Goal: Transaction & Acquisition: Purchase product/service

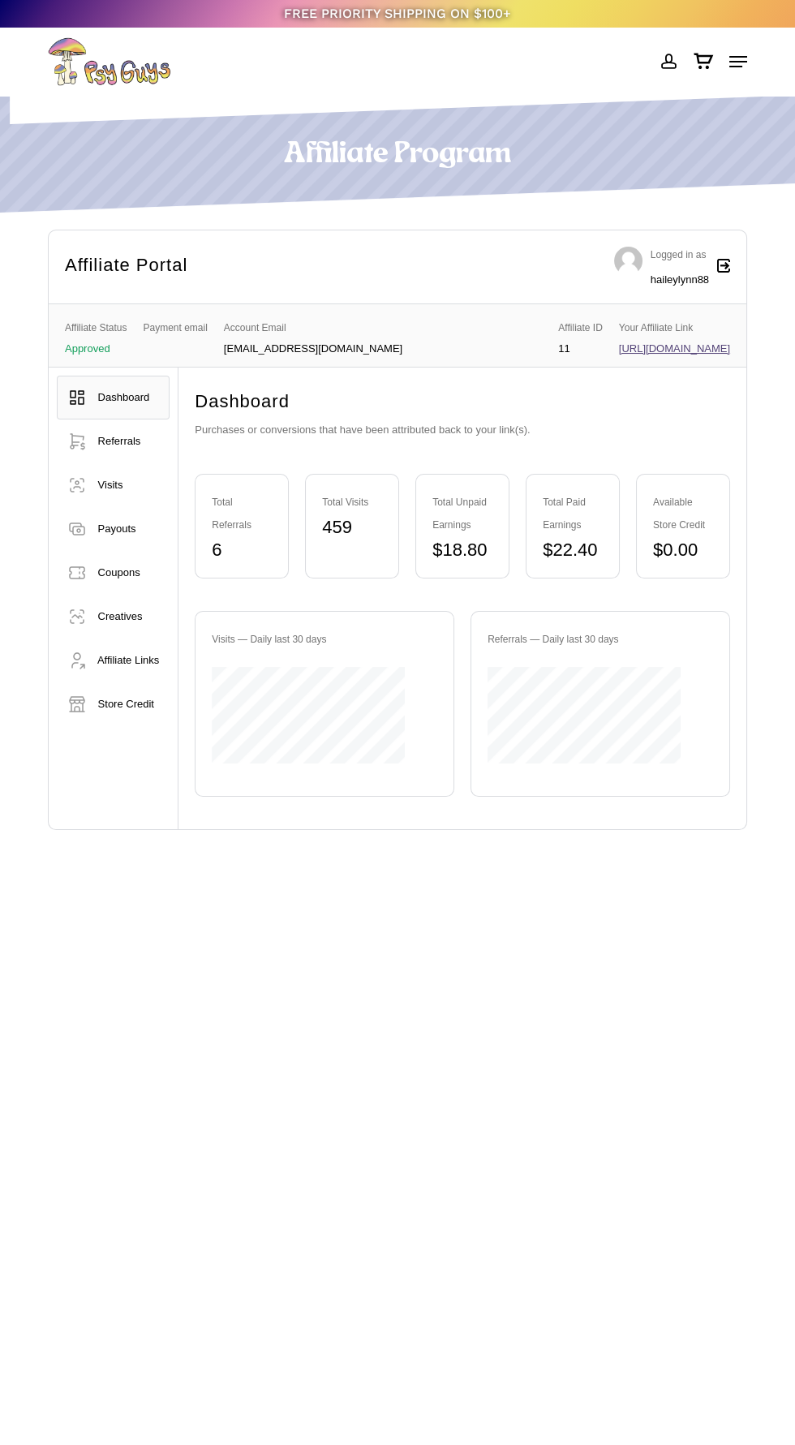
click at [667, 67] on span at bounding box center [667, 62] width 17 height 28
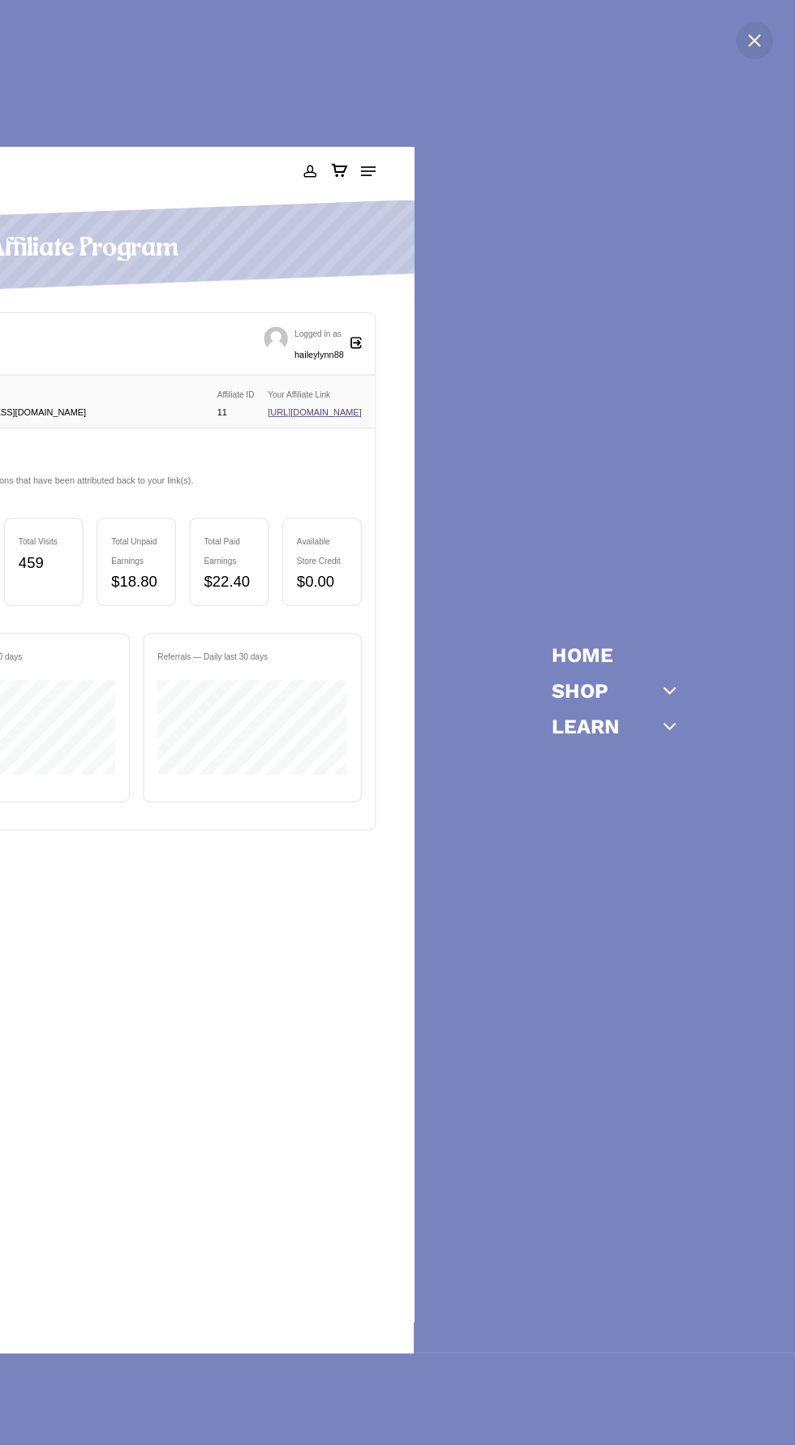
click at [669, 689] on icon "Off Canvas Menu" at bounding box center [670, 690] width 23 height 23
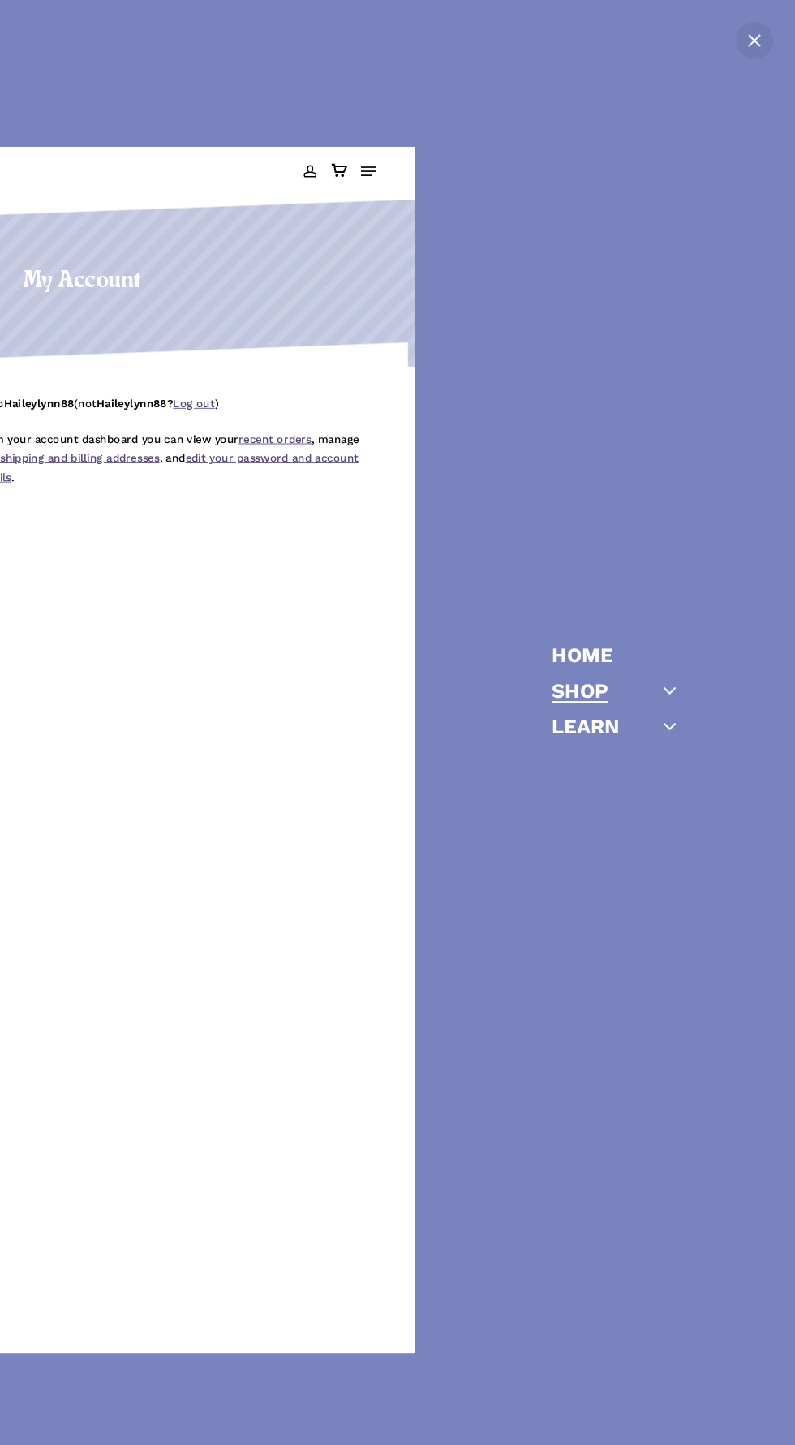
click at [568, 691] on link "Shop" at bounding box center [580, 691] width 57 height 20
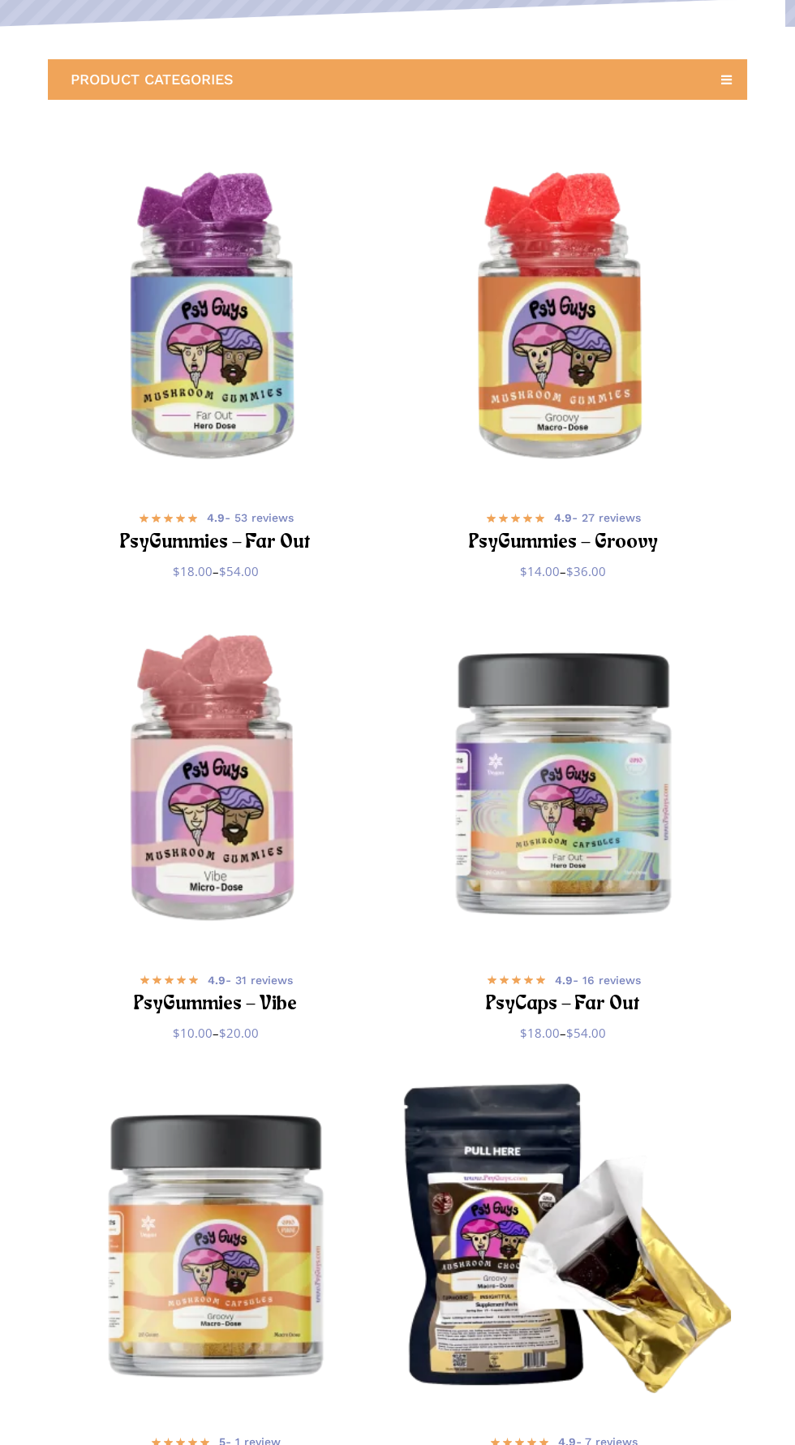
scroll to position [279, 0]
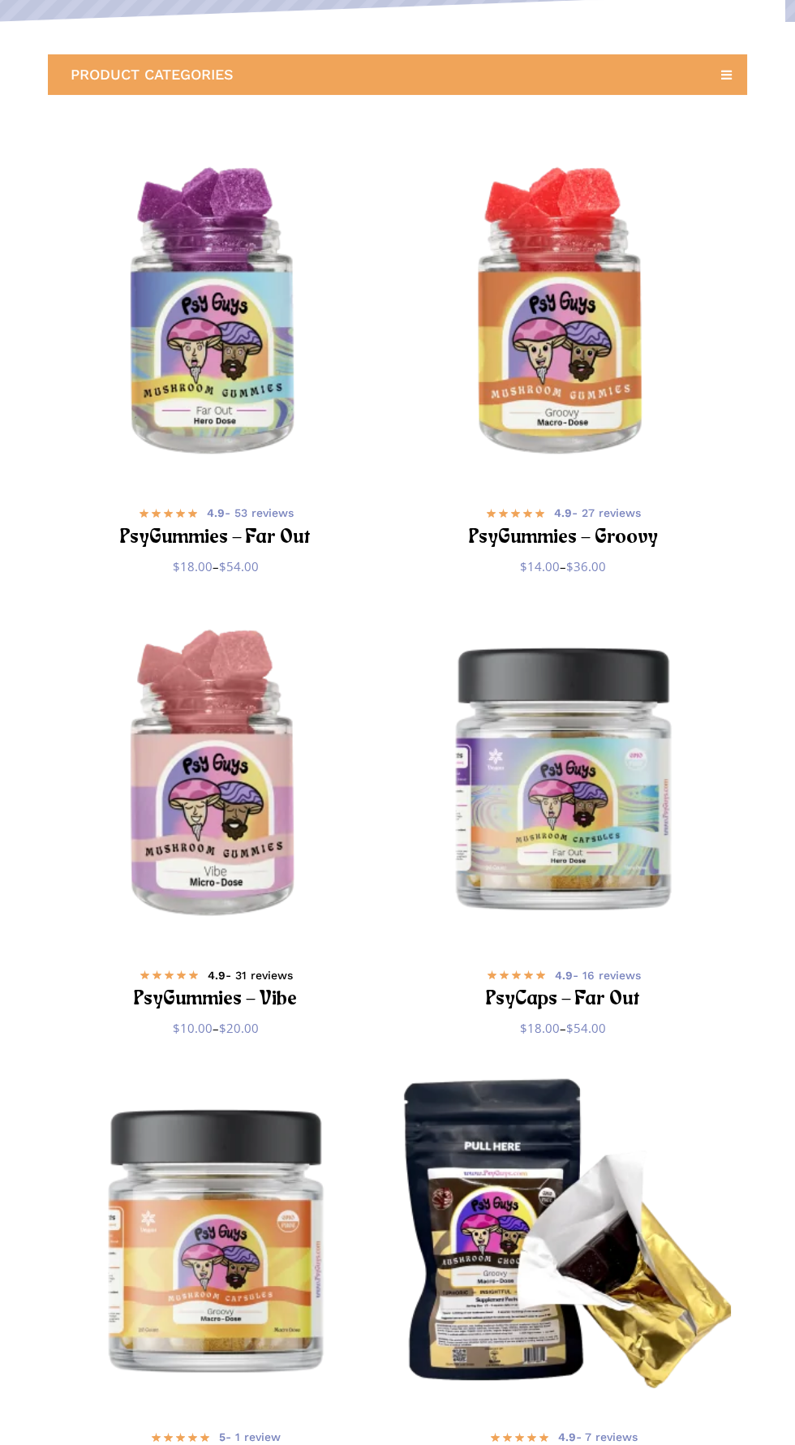
click at [231, 978] on span "4.9 - 31 reviews" at bounding box center [250, 975] width 85 height 16
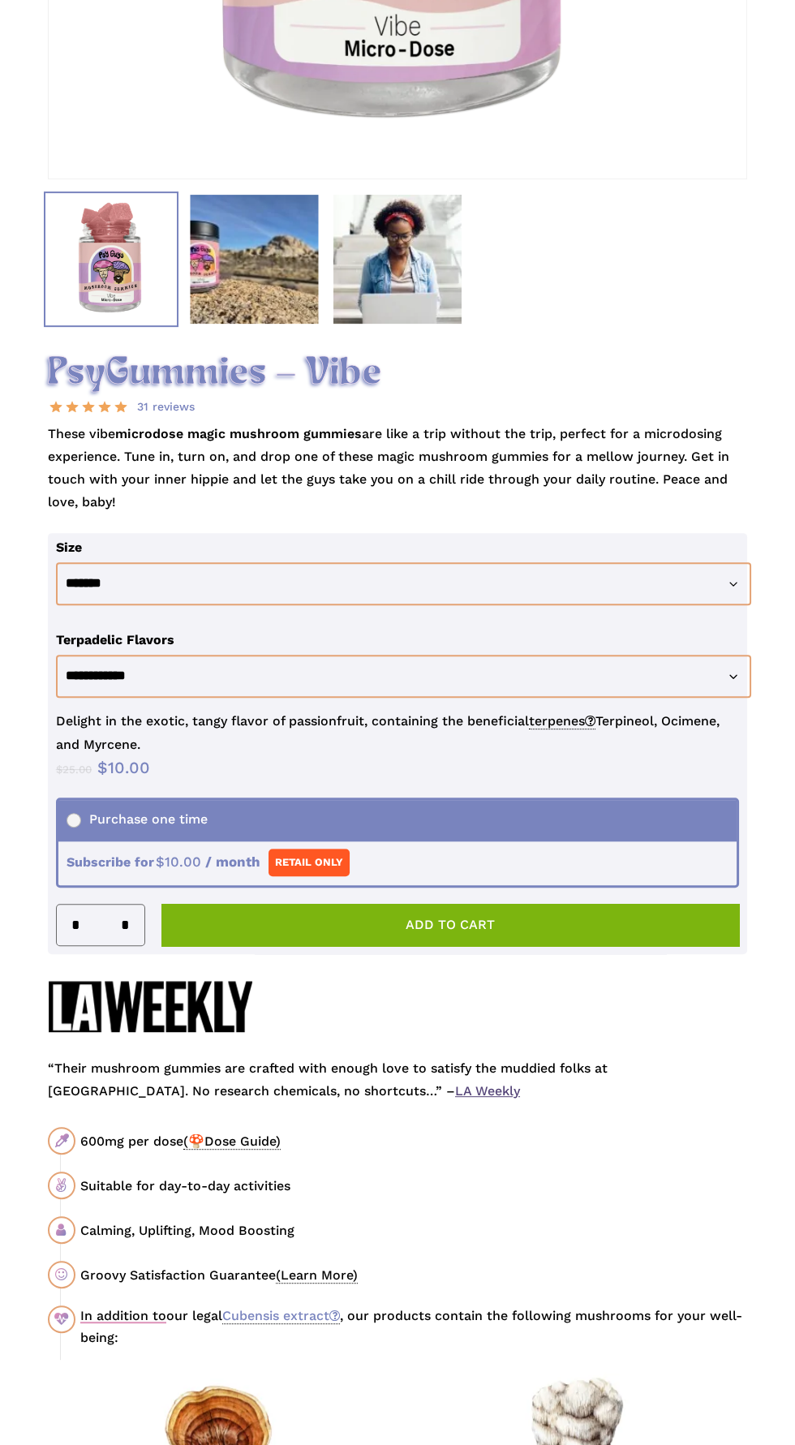
scroll to position [743, 0]
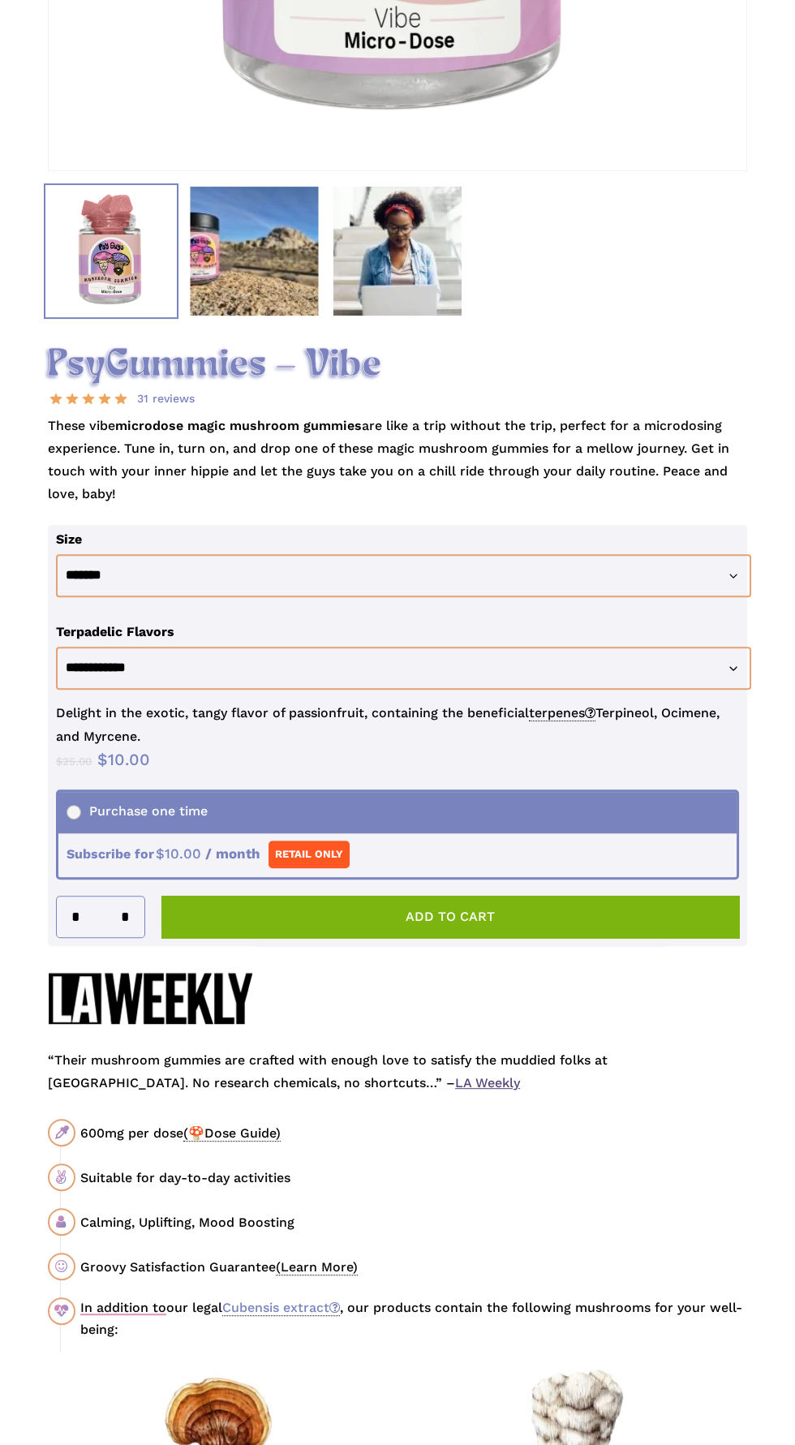
click at [125, 937] on input "*" at bounding box center [130, 916] width 28 height 41
click at [130, 937] on input "*" at bounding box center [130, 916] width 28 height 41
click at [125, 937] on input "*" at bounding box center [130, 916] width 28 height 41
type input "*"
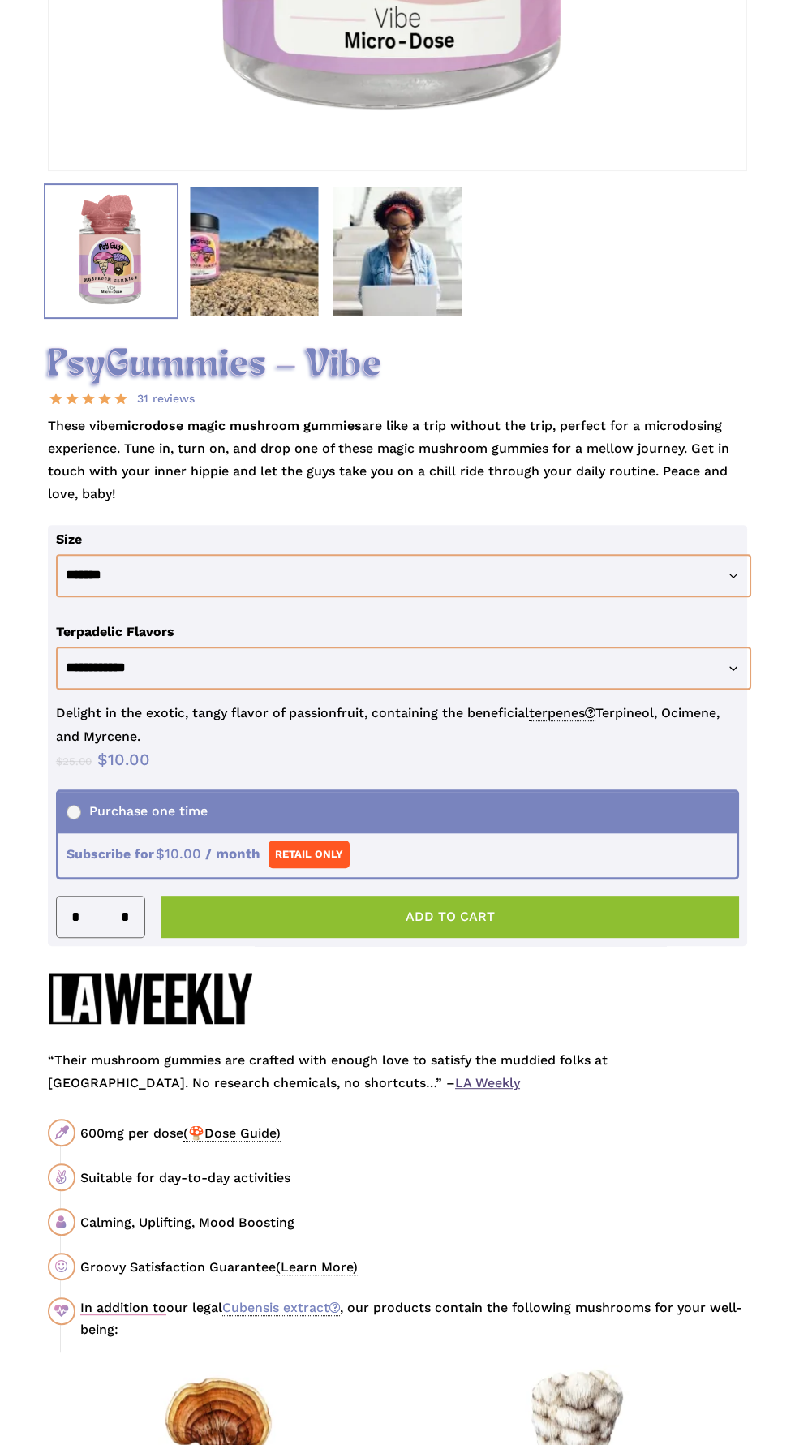
click at [262, 938] on button "Add to cart" at bounding box center [450, 916] width 578 height 42
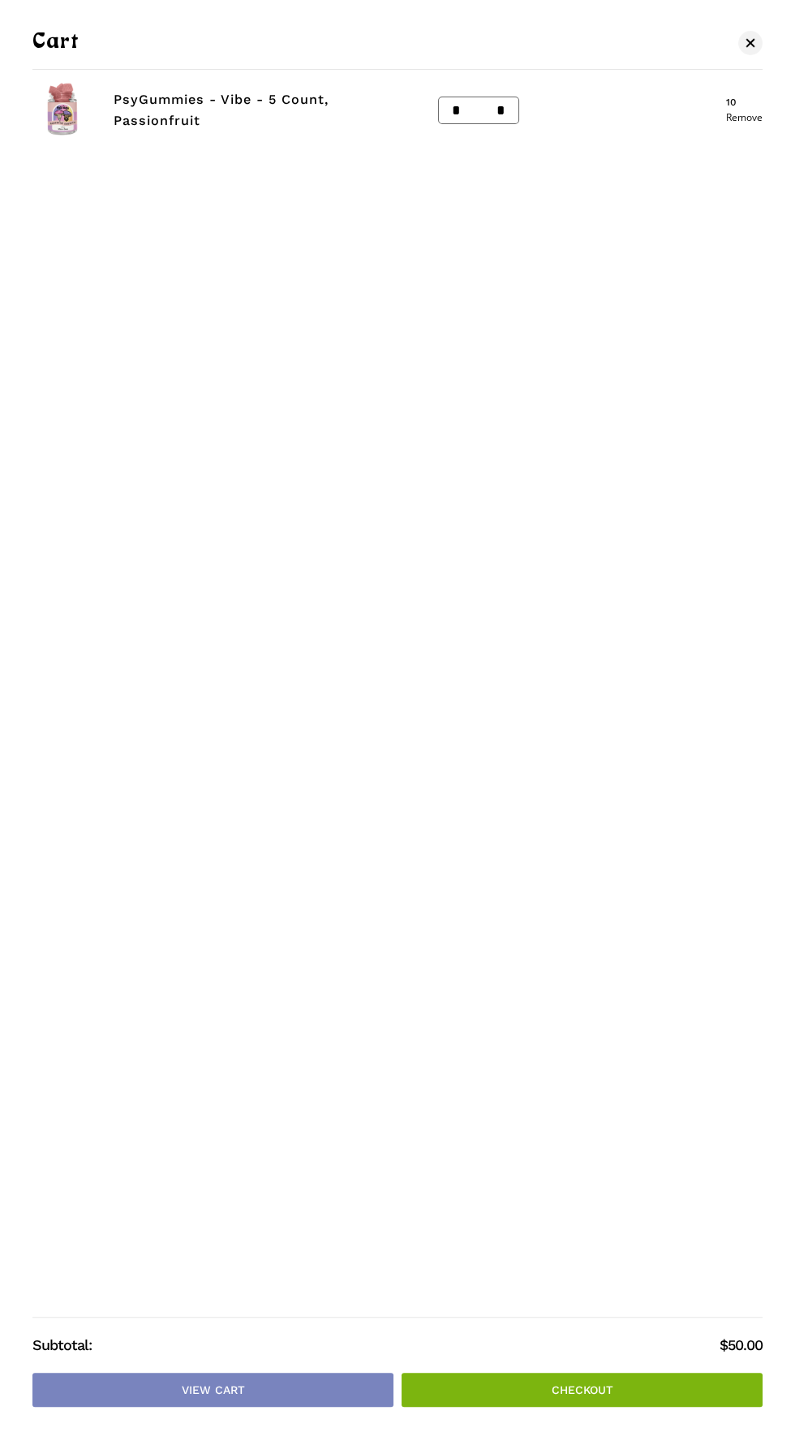
scroll to position [860, 0]
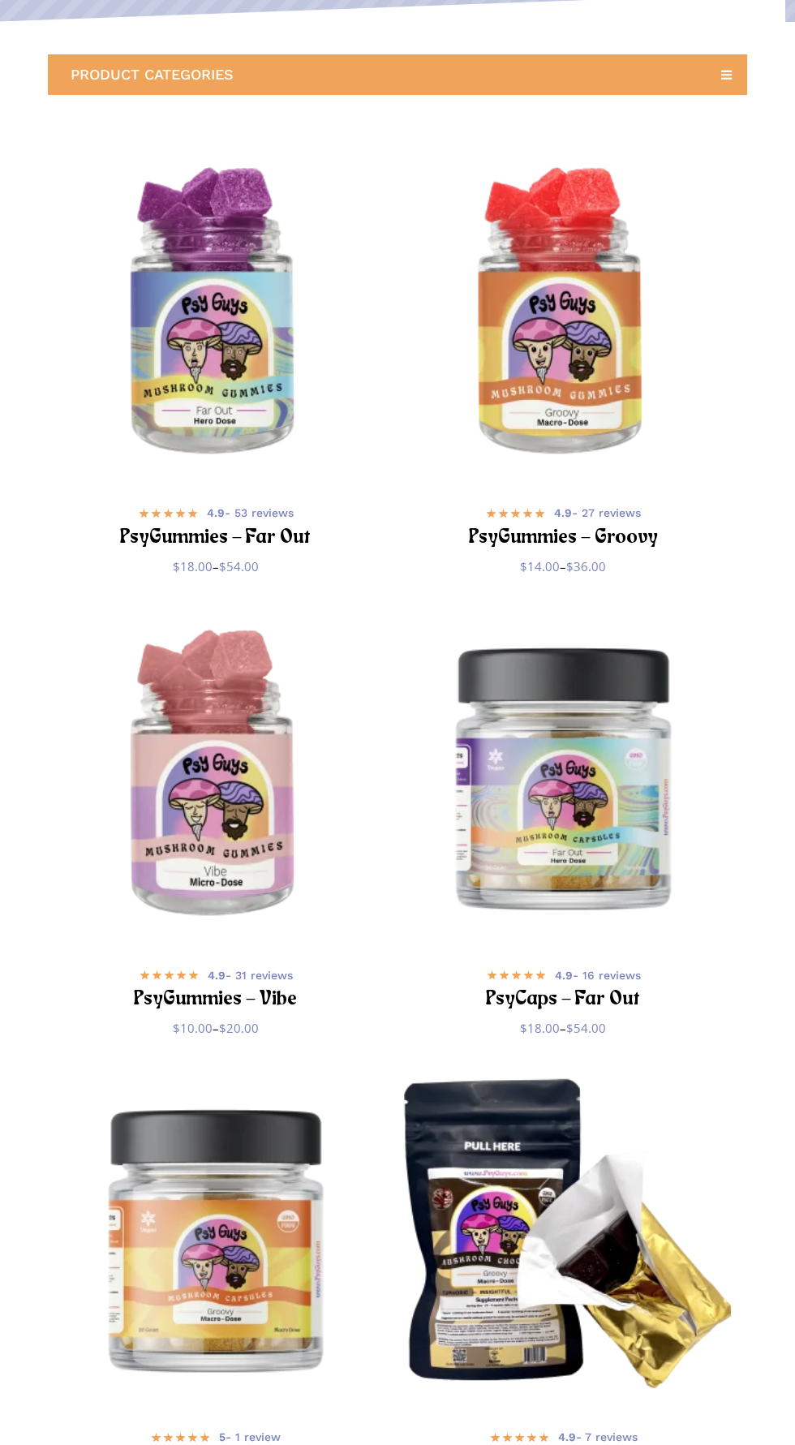
click at [188, 461] on img "PsyGummies - Far Out" at bounding box center [216, 315] width 336 height 336
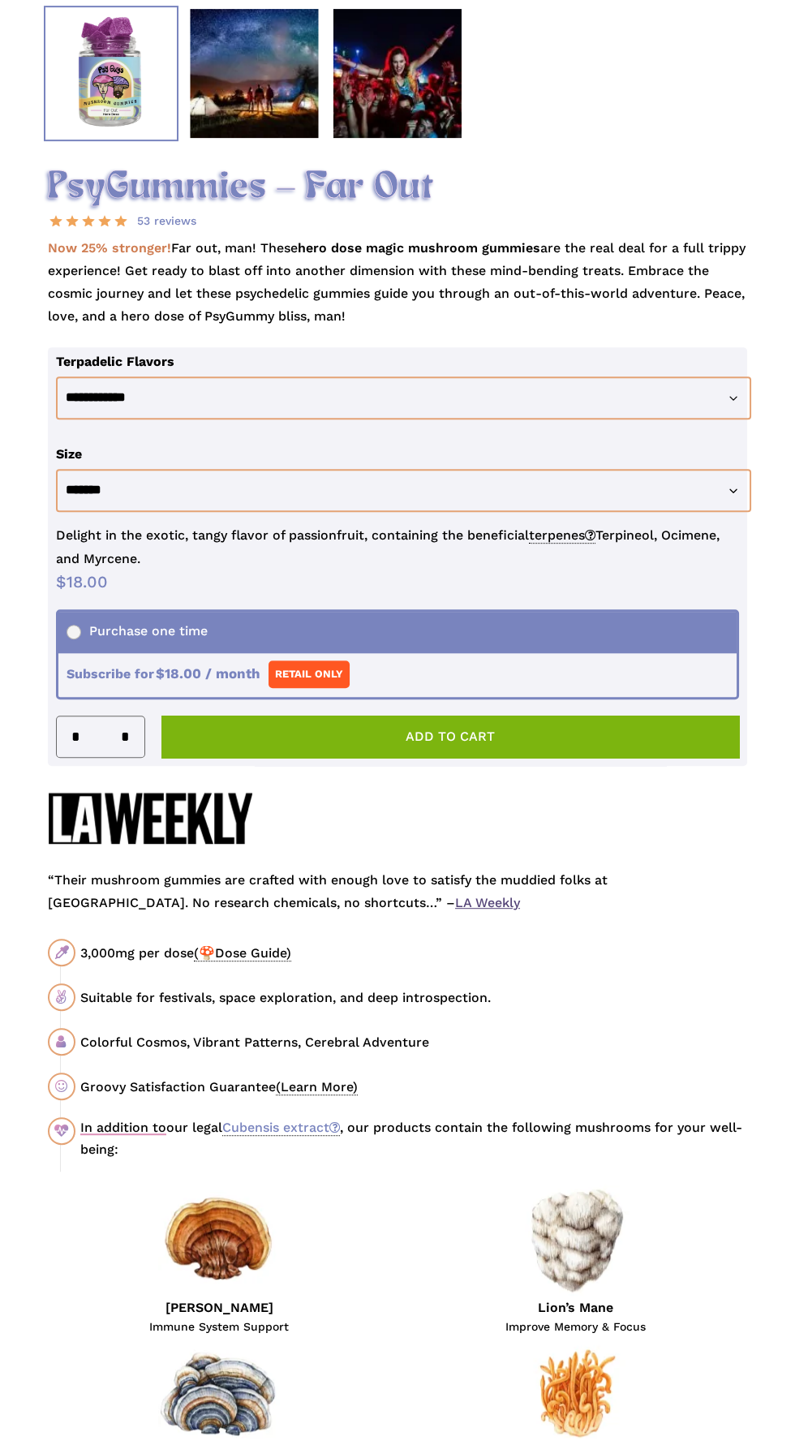
scroll to position [923, 0]
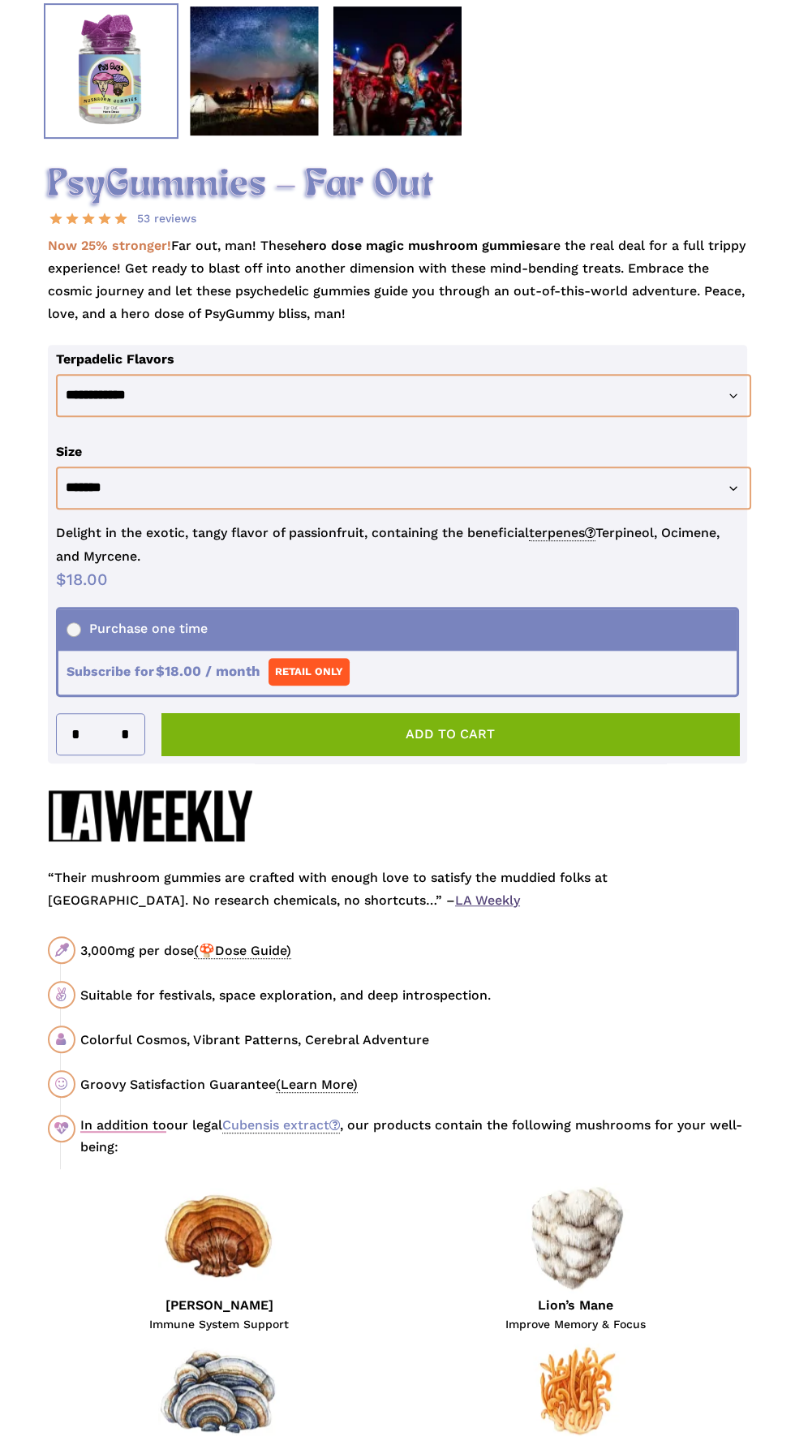
click at [125, 754] on input "*" at bounding box center [130, 734] width 28 height 41
click at [131, 754] on input "*" at bounding box center [130, 734] width 28 height 41
click at [125, 754] on input "*" at bounding box center [130, 734] width 28 height 41
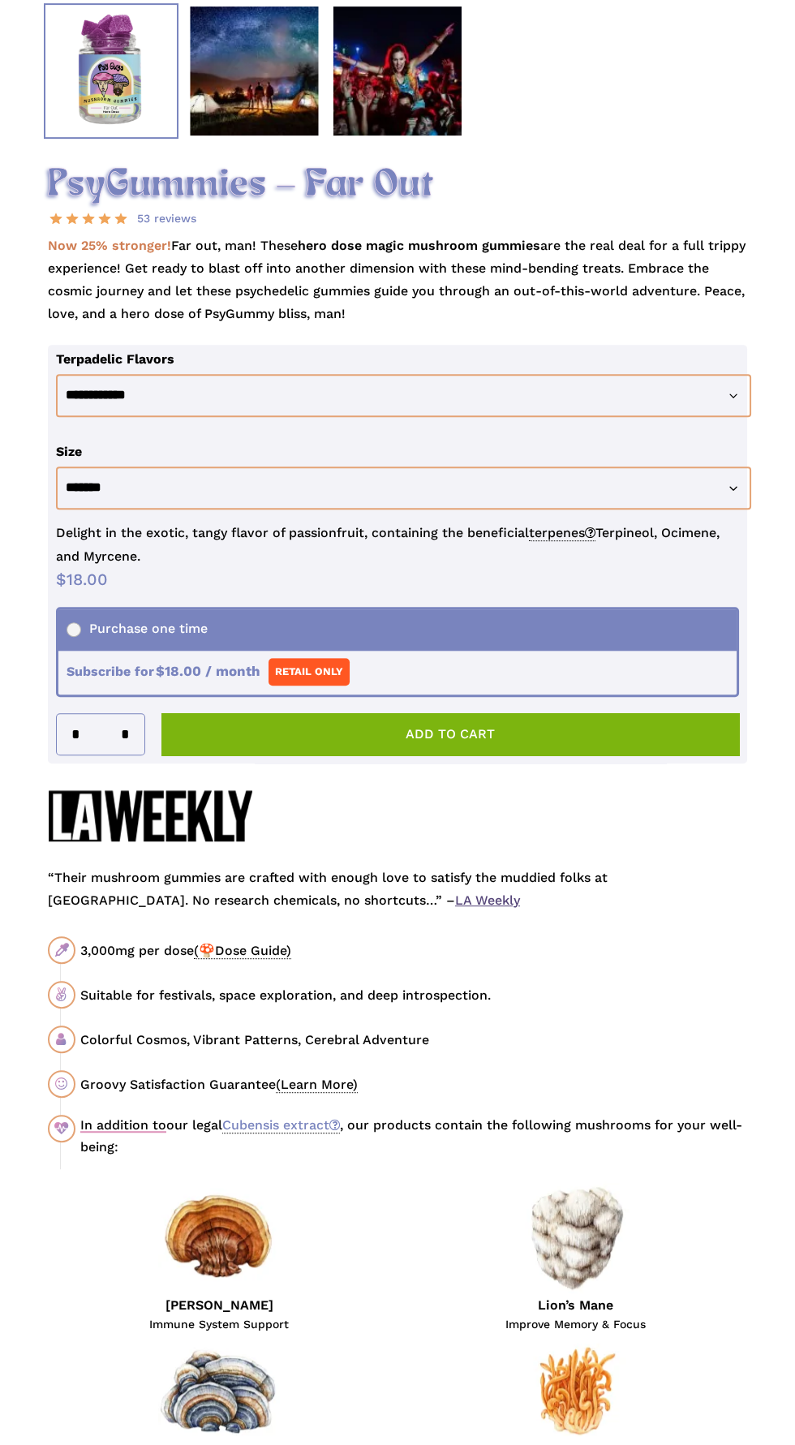
type input "*"
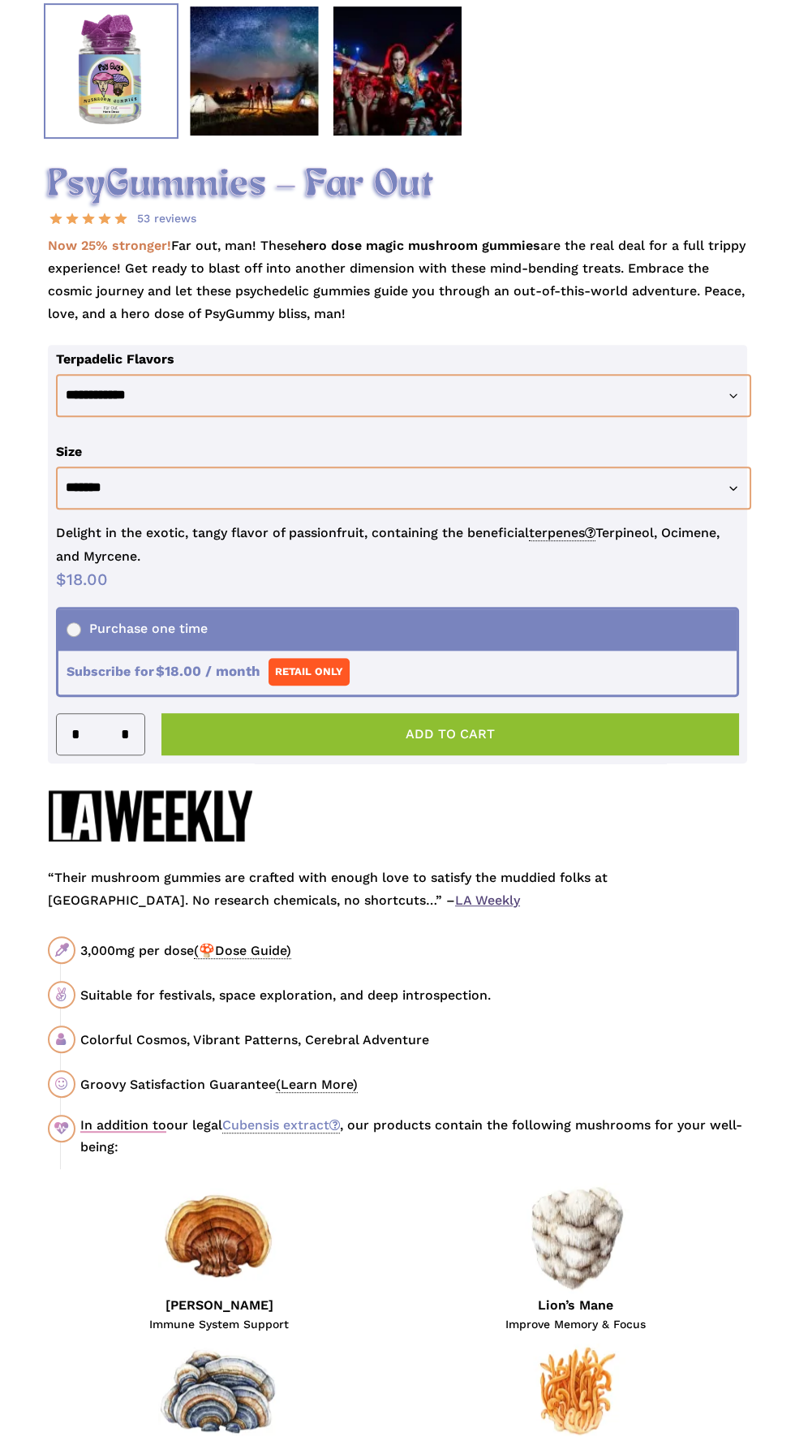
click at [265, 755] on button "Add to cart" at bounding box center [450, 734] width 578 height 42
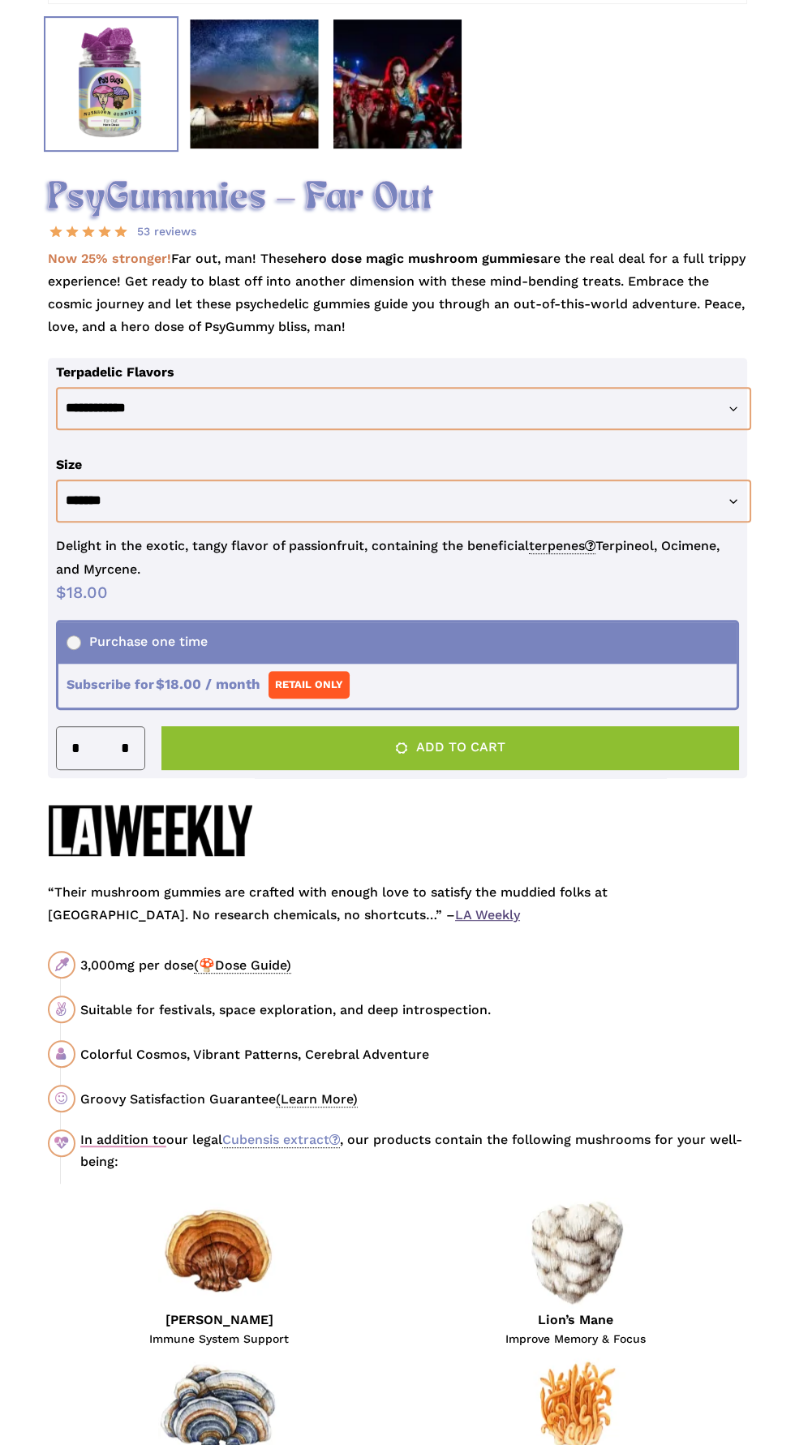
scroll to position [911, 0]
click at [301, 769] on button "Add to cart" at bounding box center [450, 747] width 578 height 44
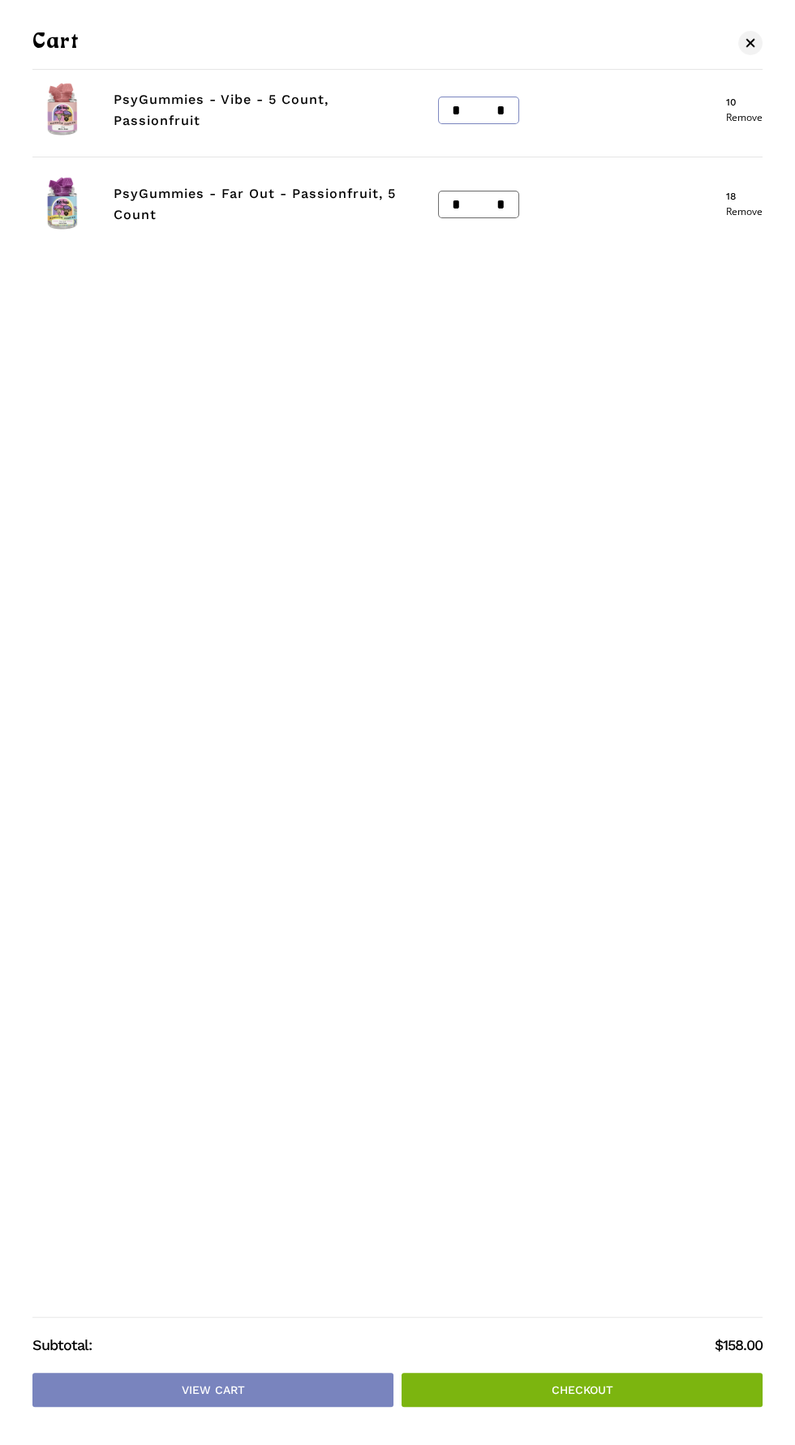
click at [508, 110] on input "*" at bounding box center [505, 110] width 26 height 26
type input "*"
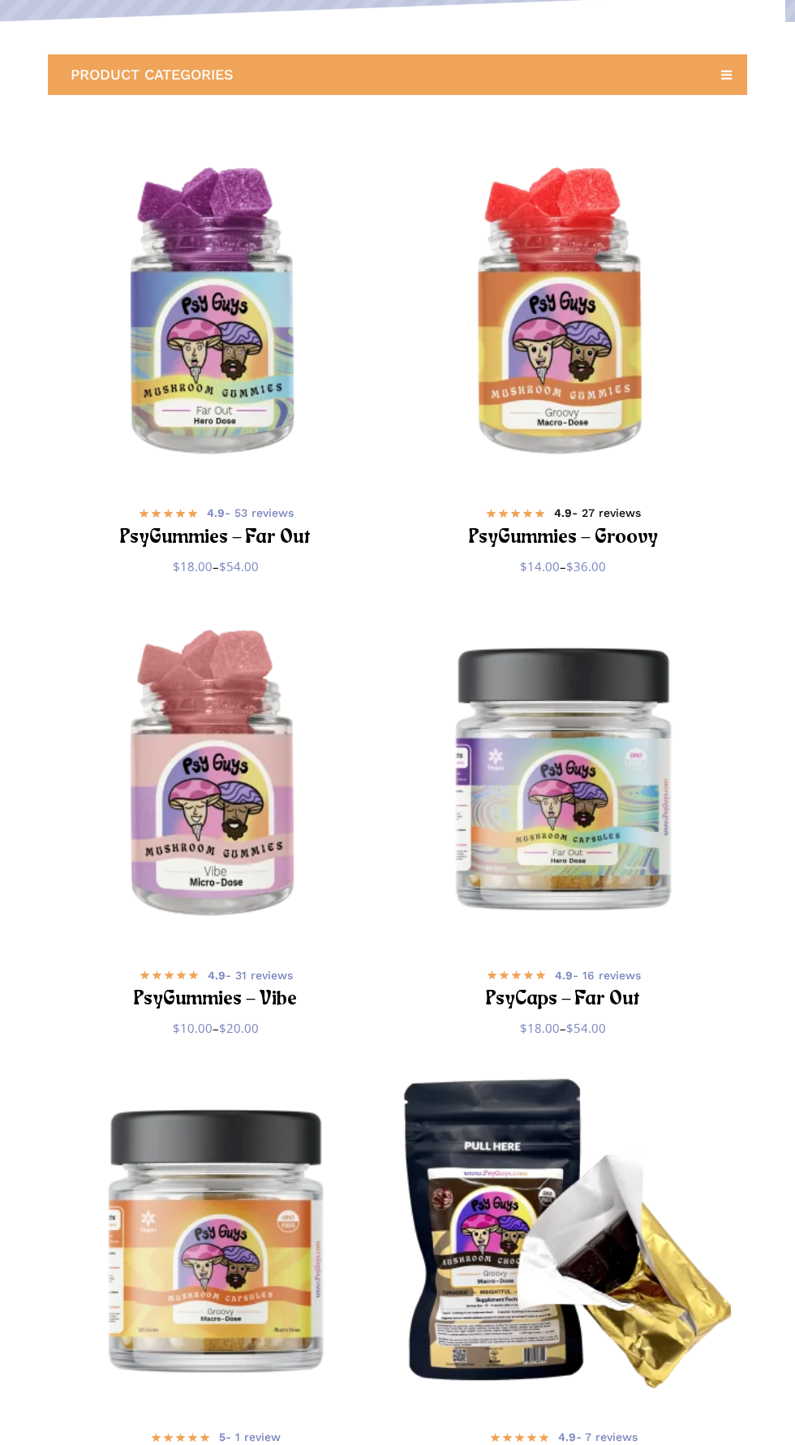
click at [520, 537] on h2 "PsyGummies – Groovy" at bounding box center [562, 538] width 295 height 30
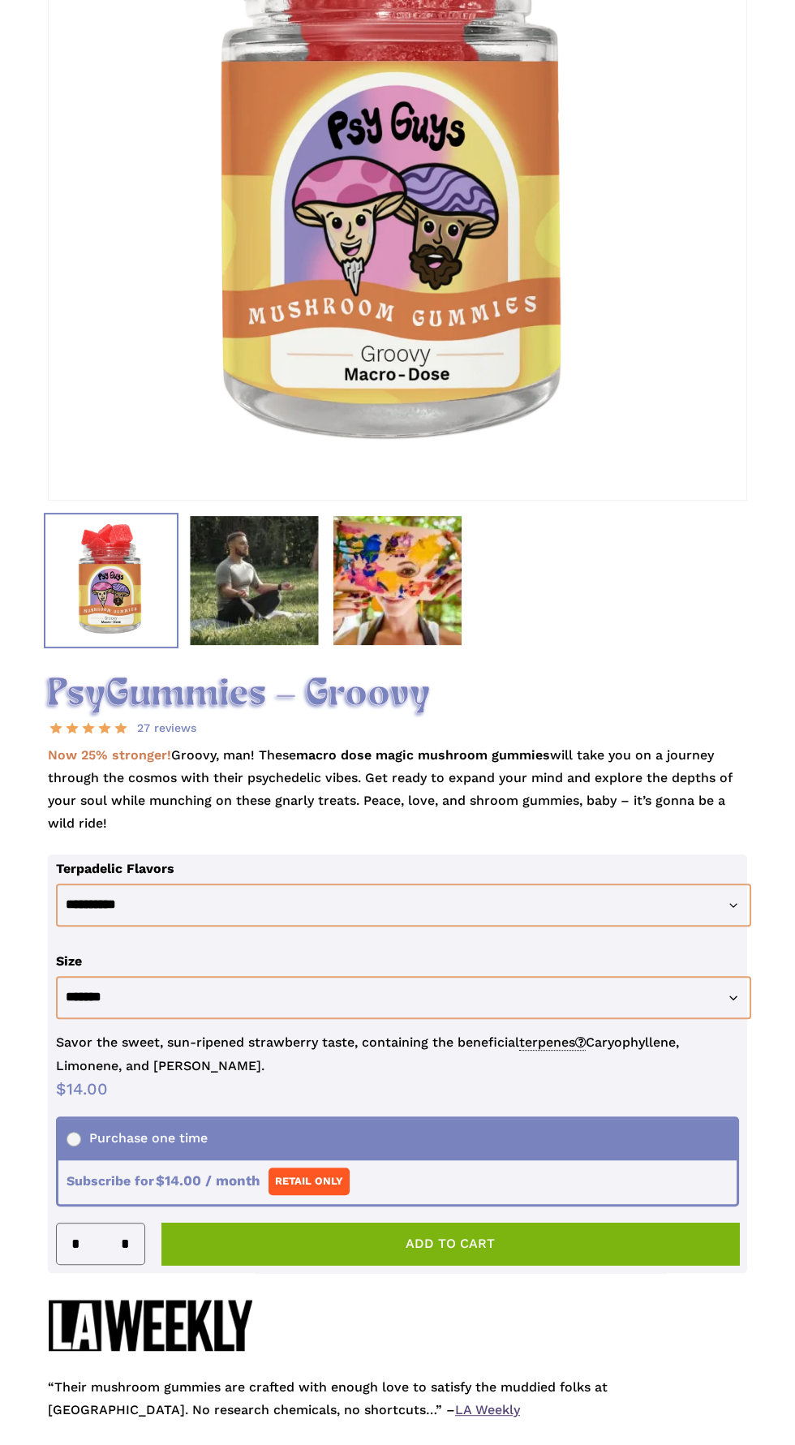
scroll to position [414, 0]
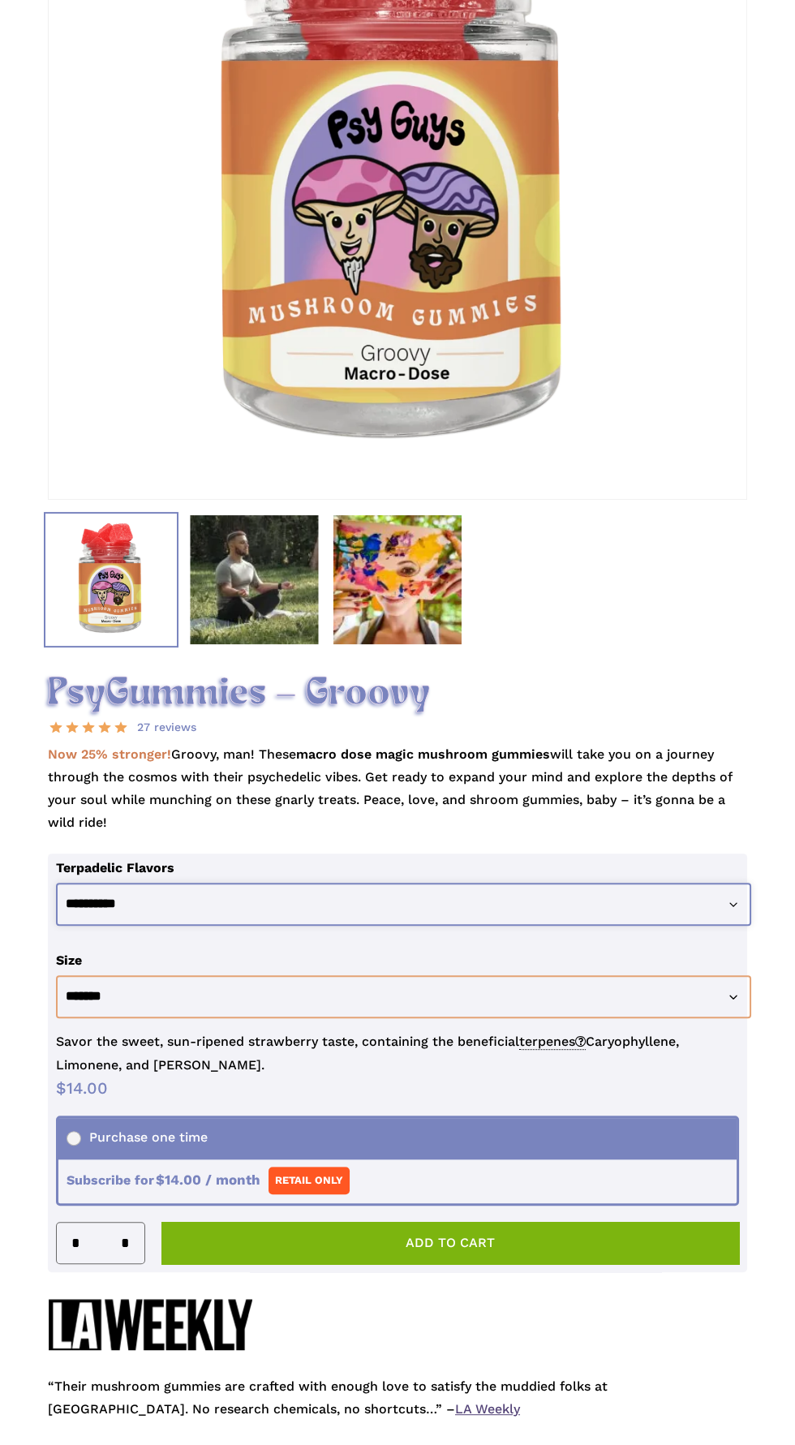
click at [561, 926] on select "**********" at bounding box center [404, 904] width 696 height 43
select select "**********"
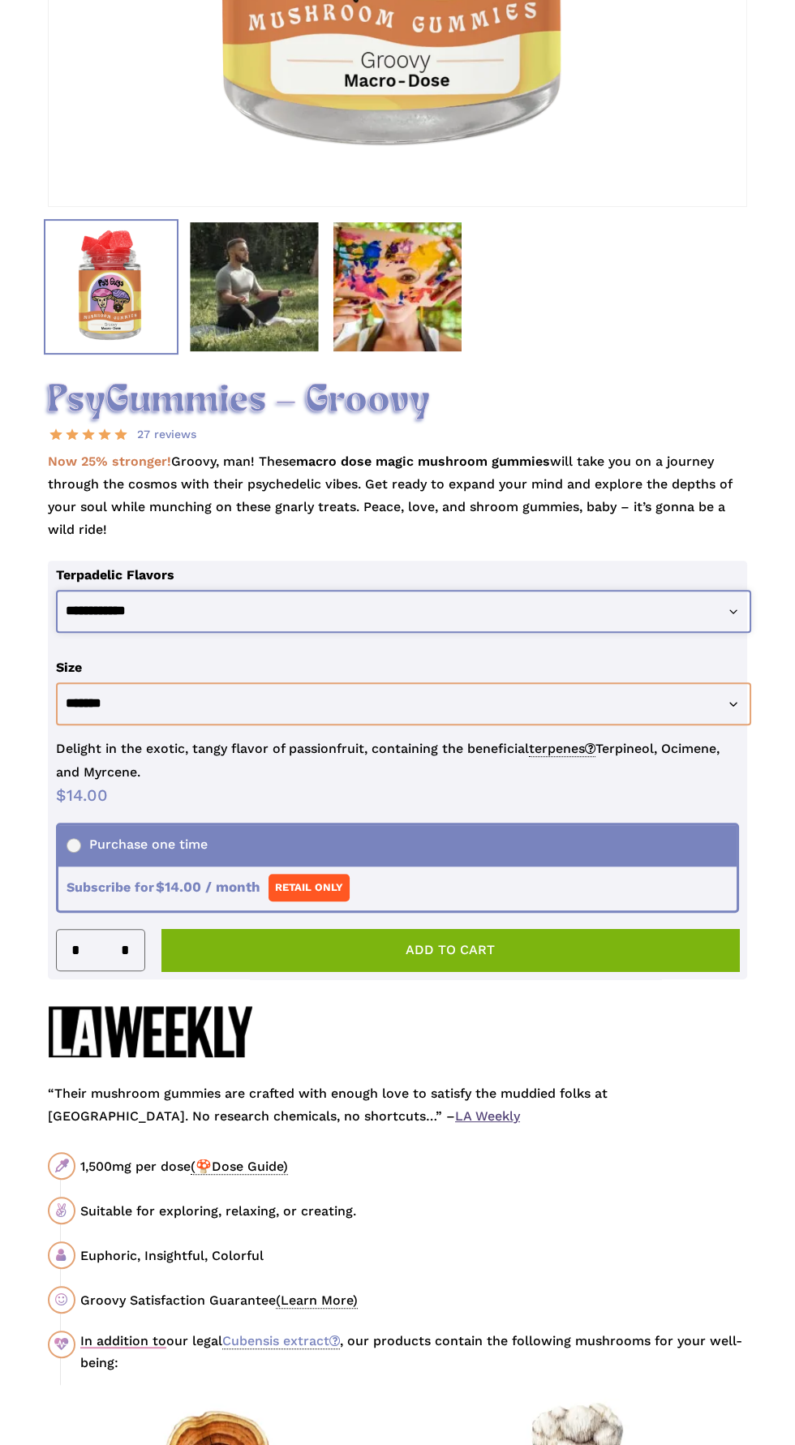
scroll to position [721, 0]
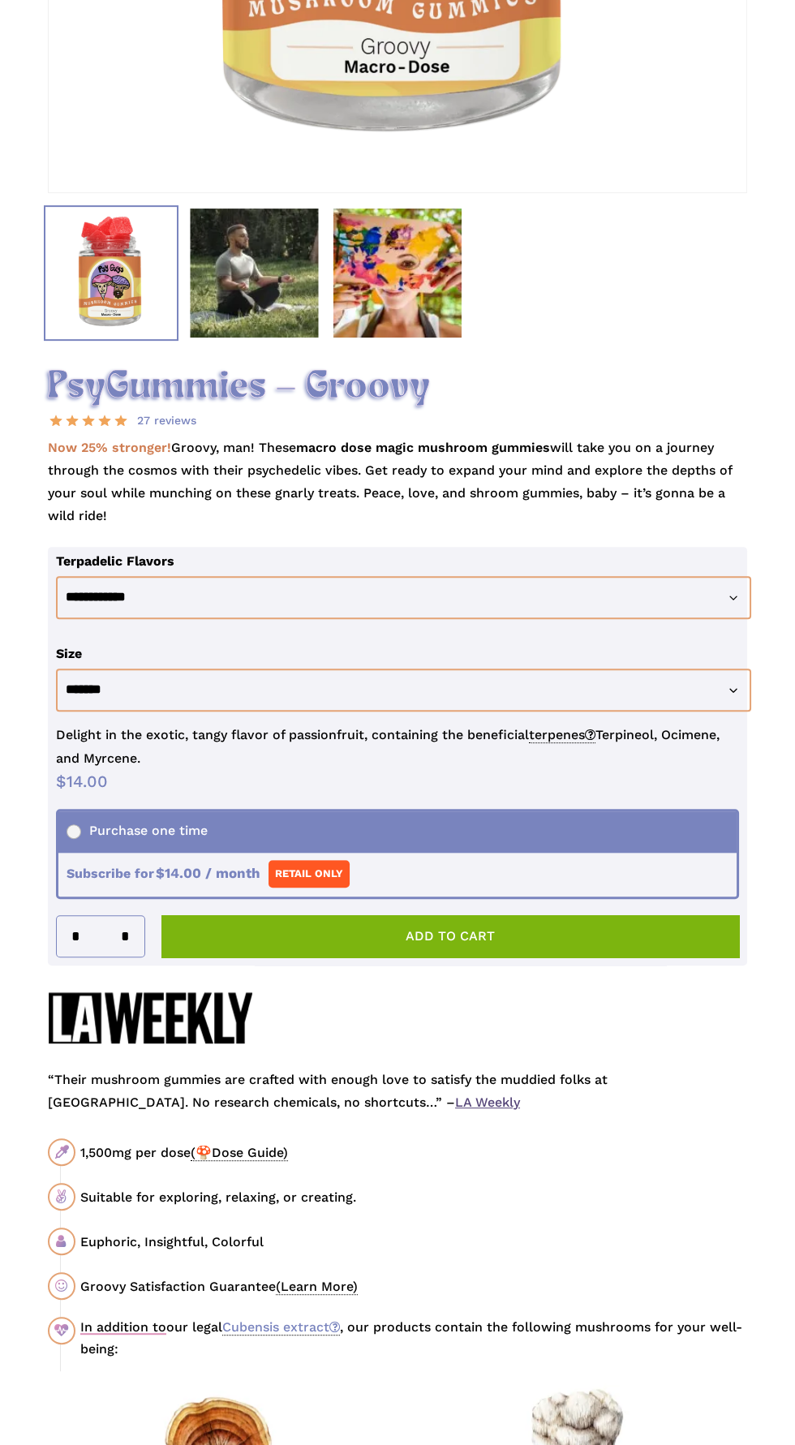
click at [125, 956] on input "*" at bounding box center [130, 936] width 28 height 41
click at [137, 956] on input "*" at bounding box center [130, 936] width 28 height 41
type input "*"
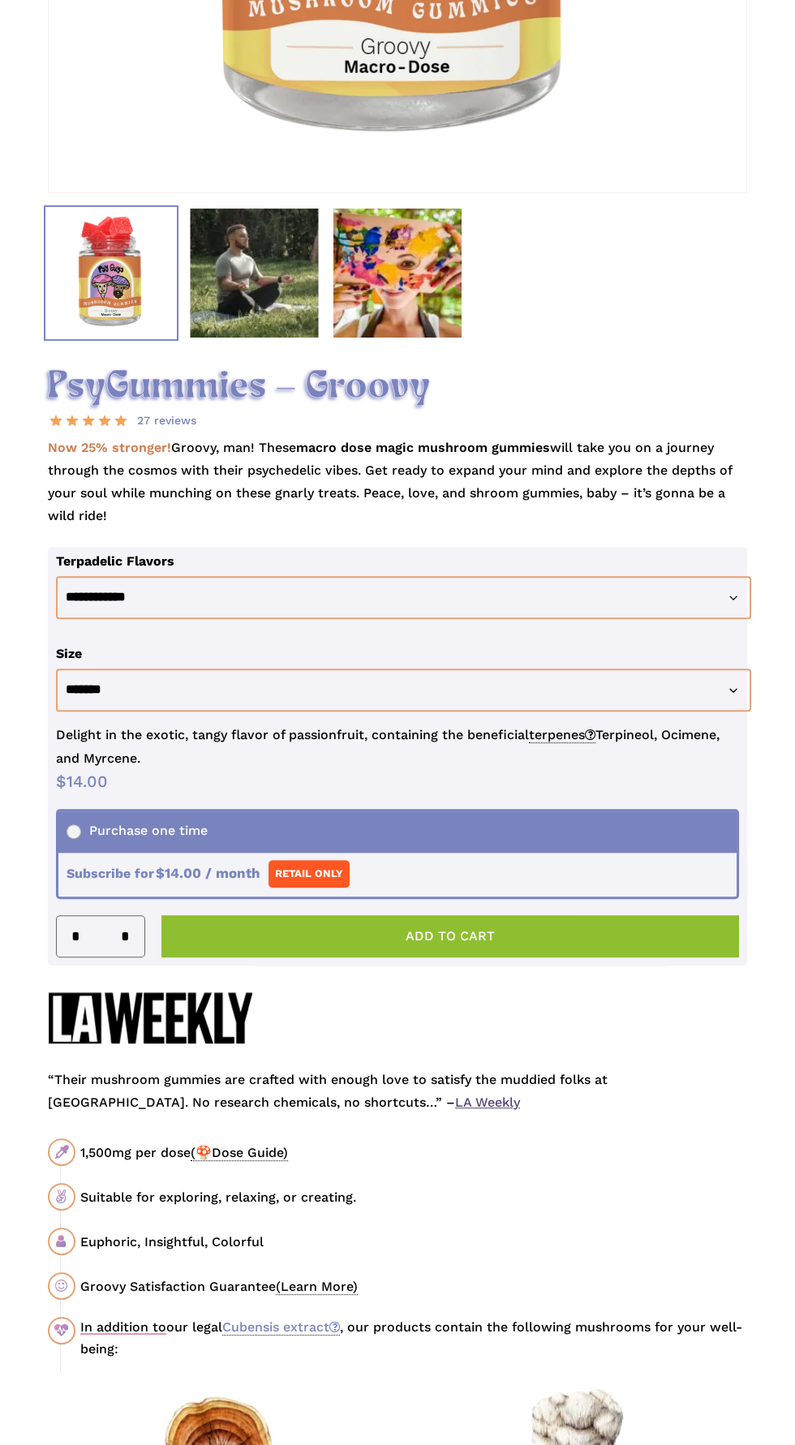
click at [517, 957] on button "Add to cart" at bounding box center [450, 936] width 578 height 42
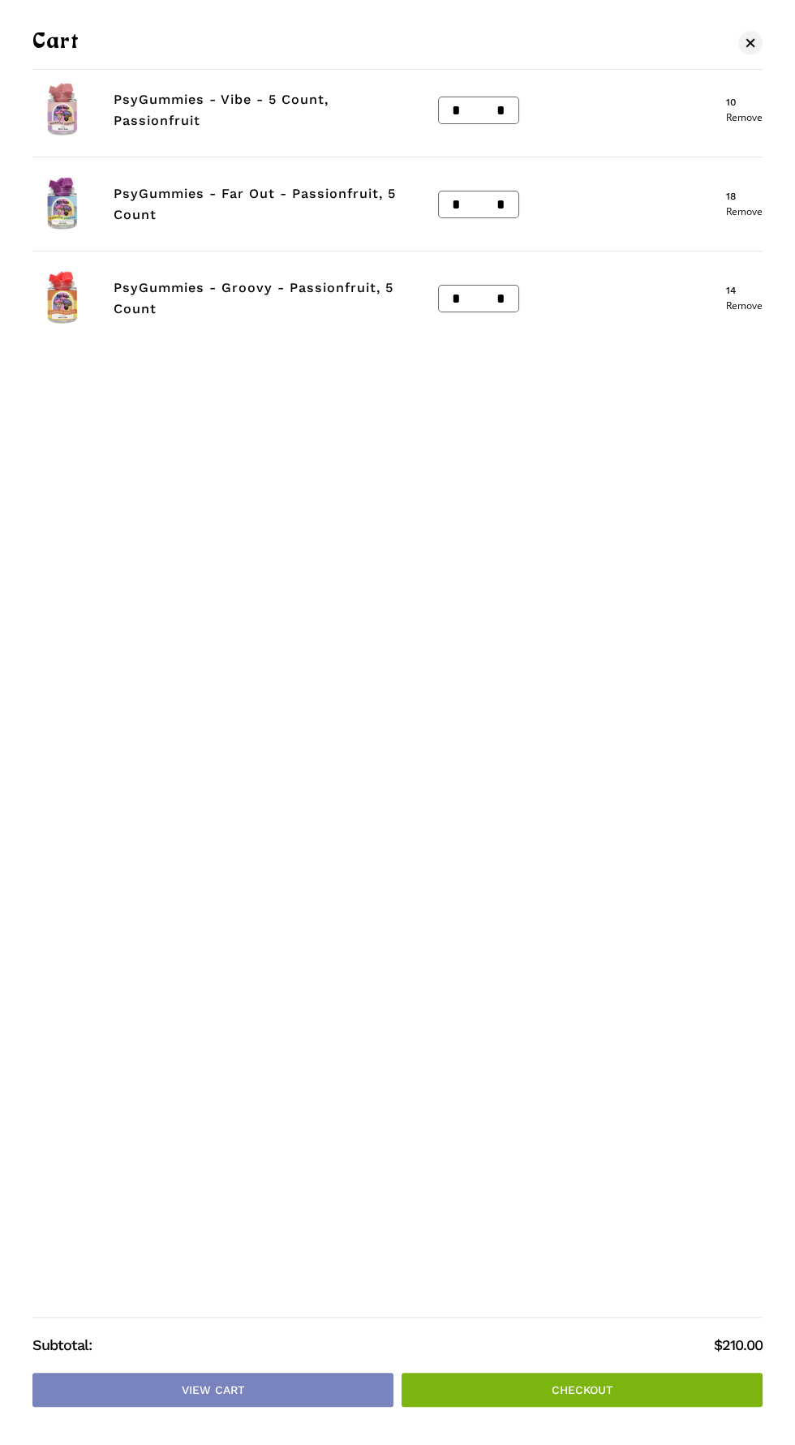
scroll to position [811, 0]
click at [732, 304] on link "Remove" at bounding box center [744, 306] width 37 height 10
click at [505, 214] on input "*" at bounding box center [505, 204] width 26 height 26
type input "*"
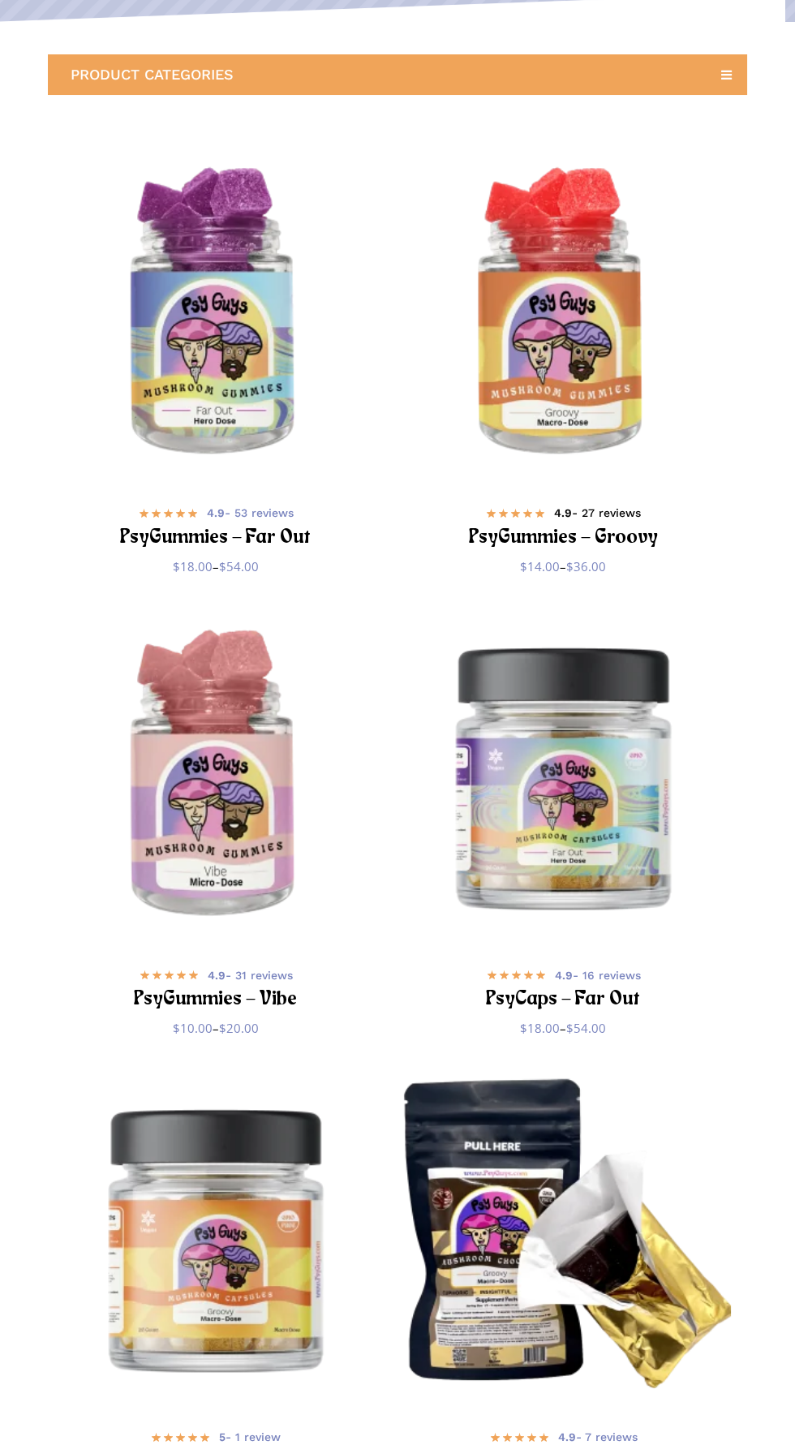
click at [522, 548] on h2 "PsyGummies – Groovy" at bounding box center [562, 538] width 295 height 30
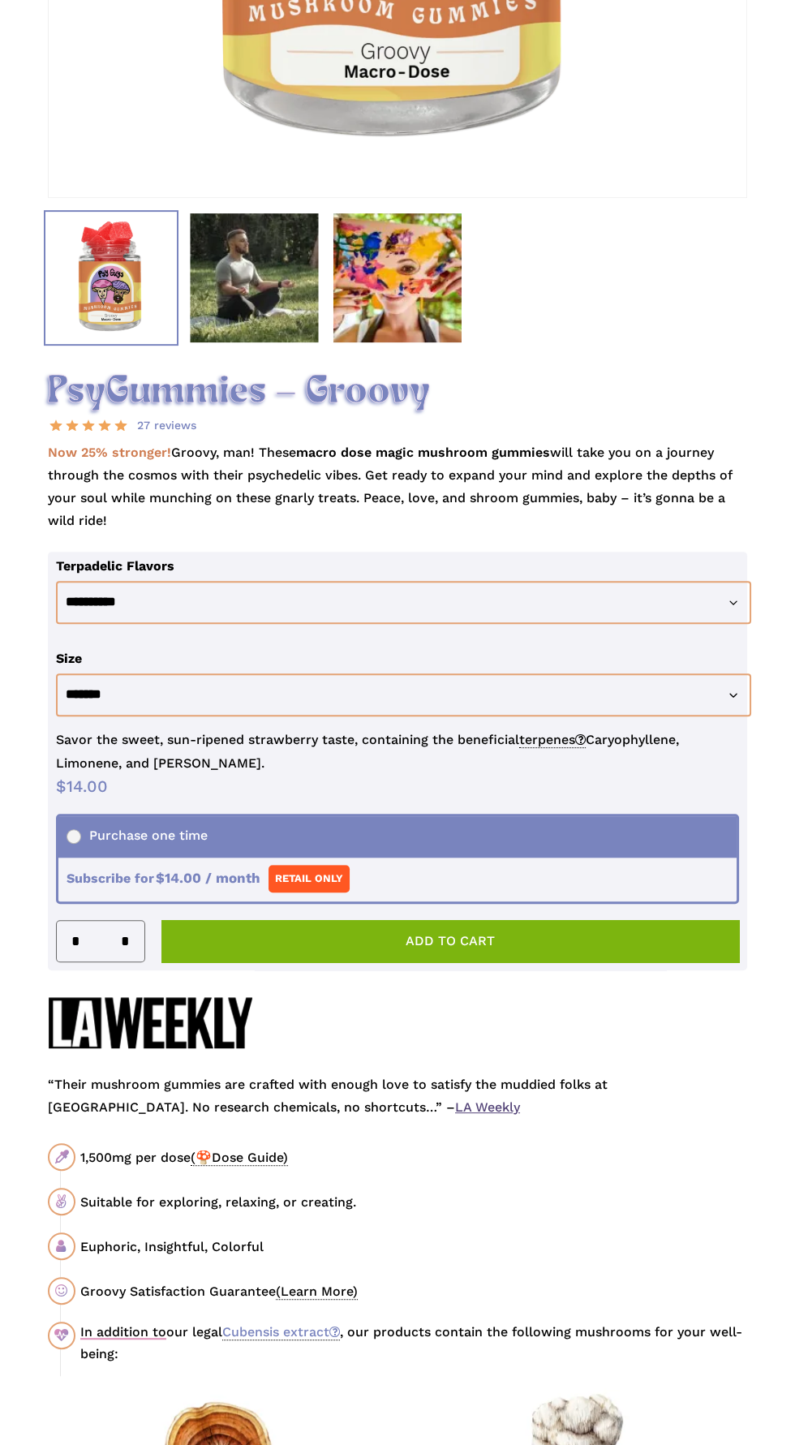
scroll to position [760, 0]
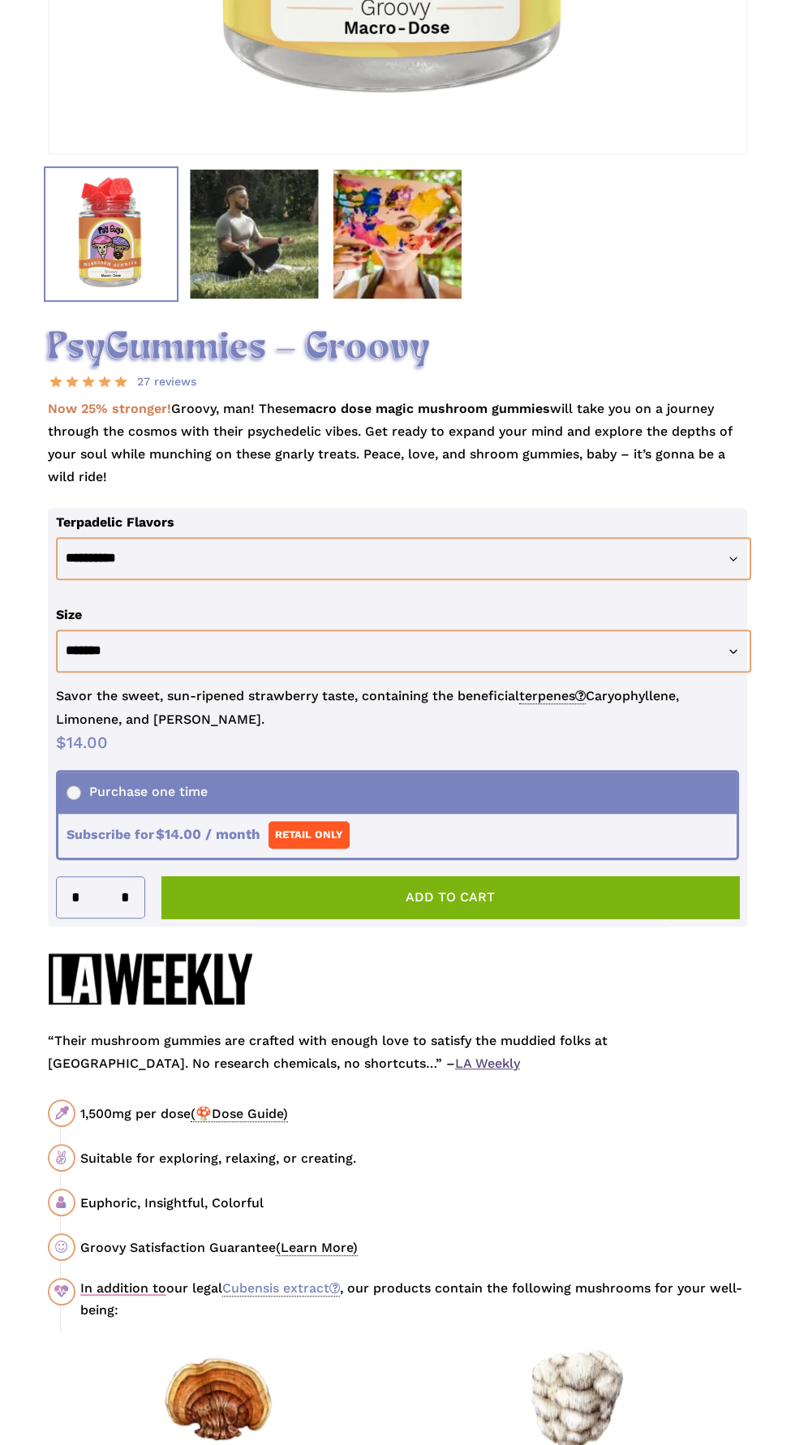
click at [125, 917] on input "*" at bounding box center [130, 897] width 28 height 41
type input "*"
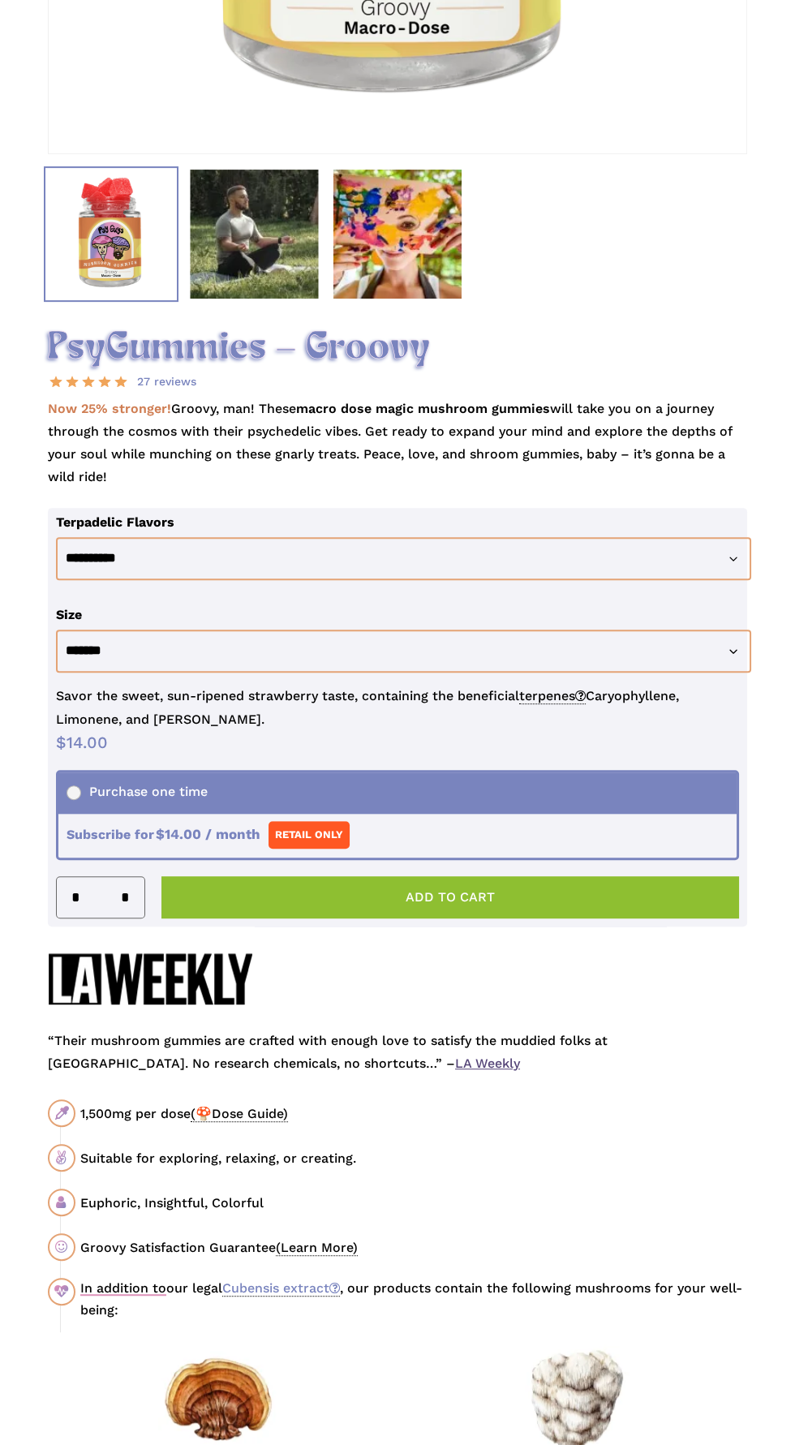
click at [560, 918] on button "Add to cart" at bounding box center [450, 897] width 578 height 42
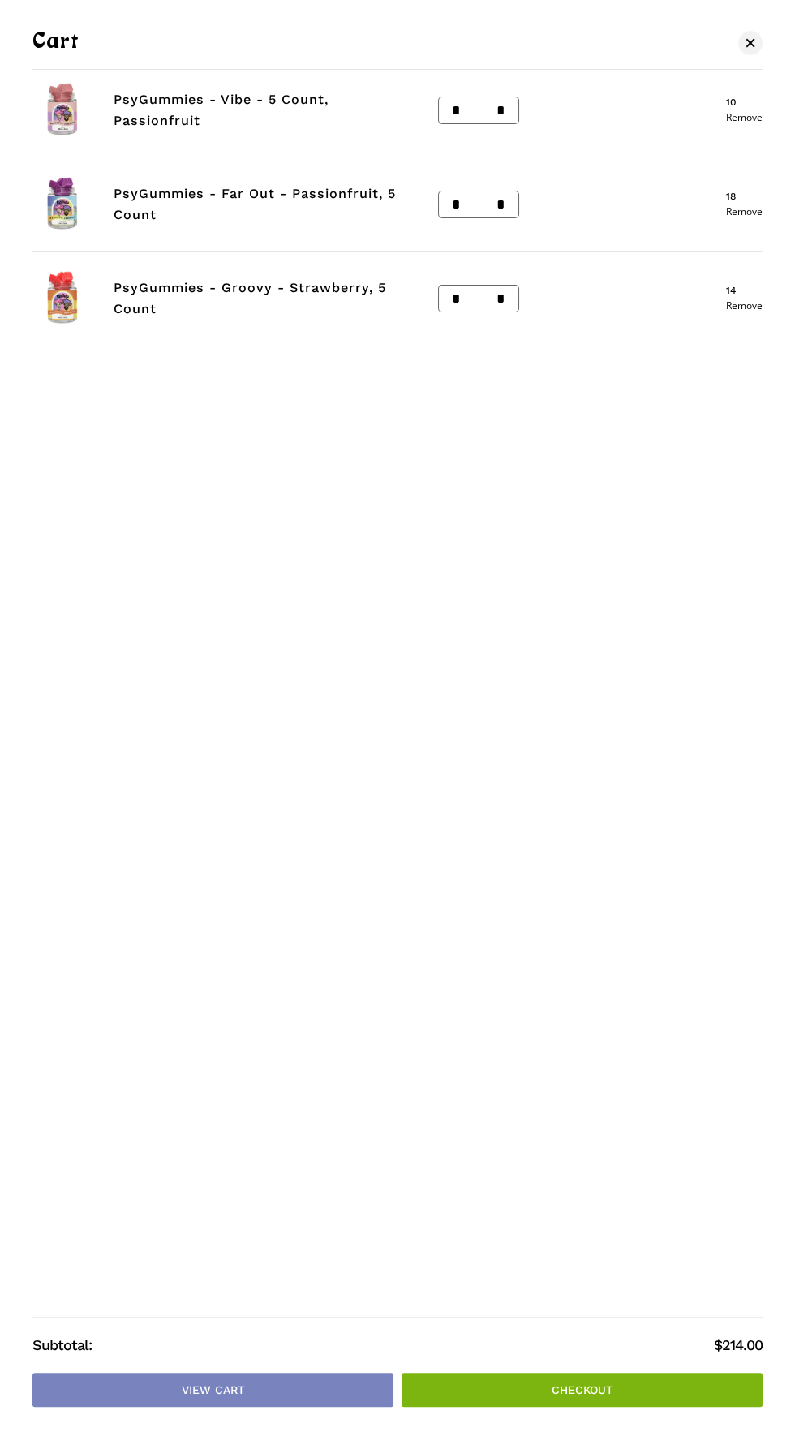
scroll to position [798, 0]
click at [610, 1403] on link "Checkout" at bounding box center [582, 1389] width 361 height 34
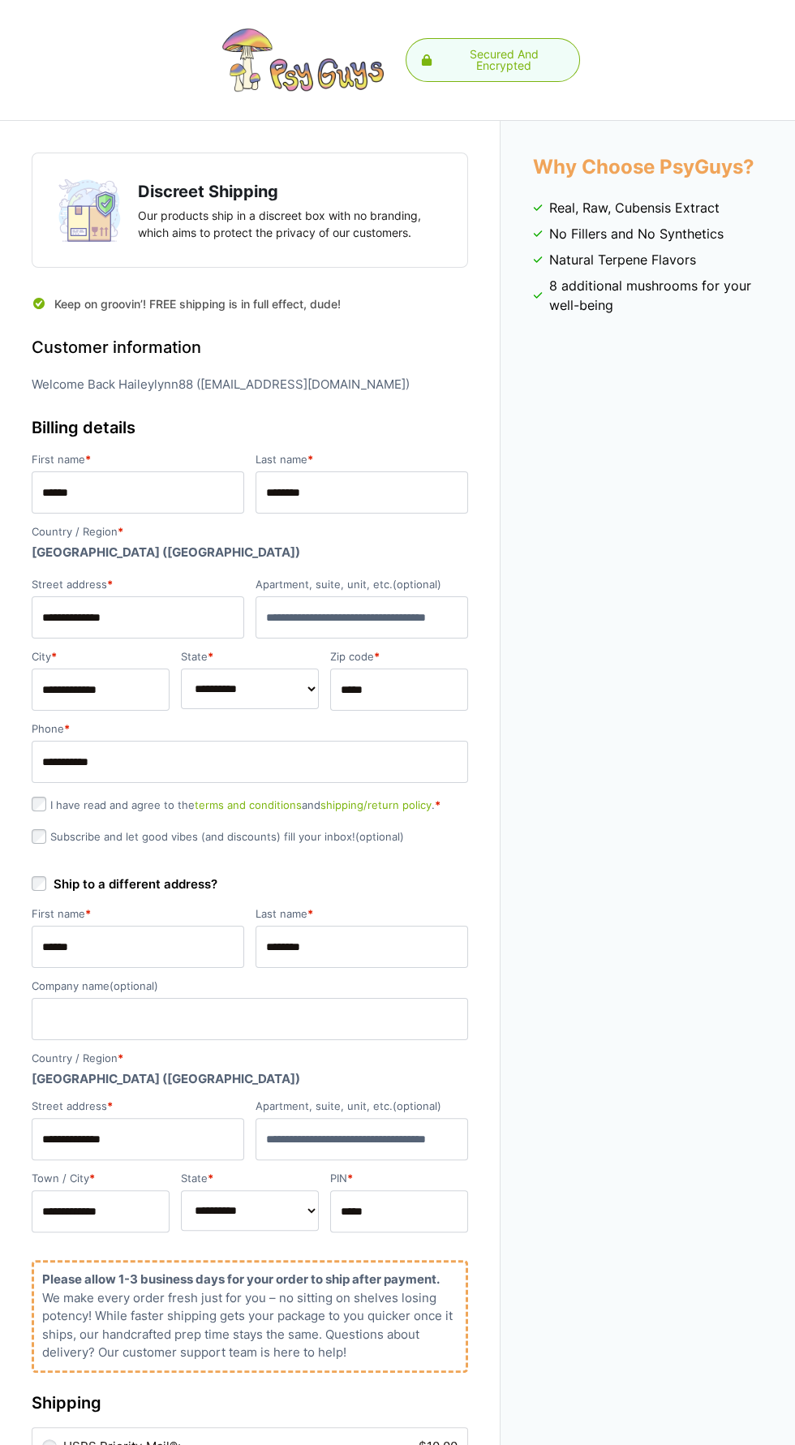
select select "**"
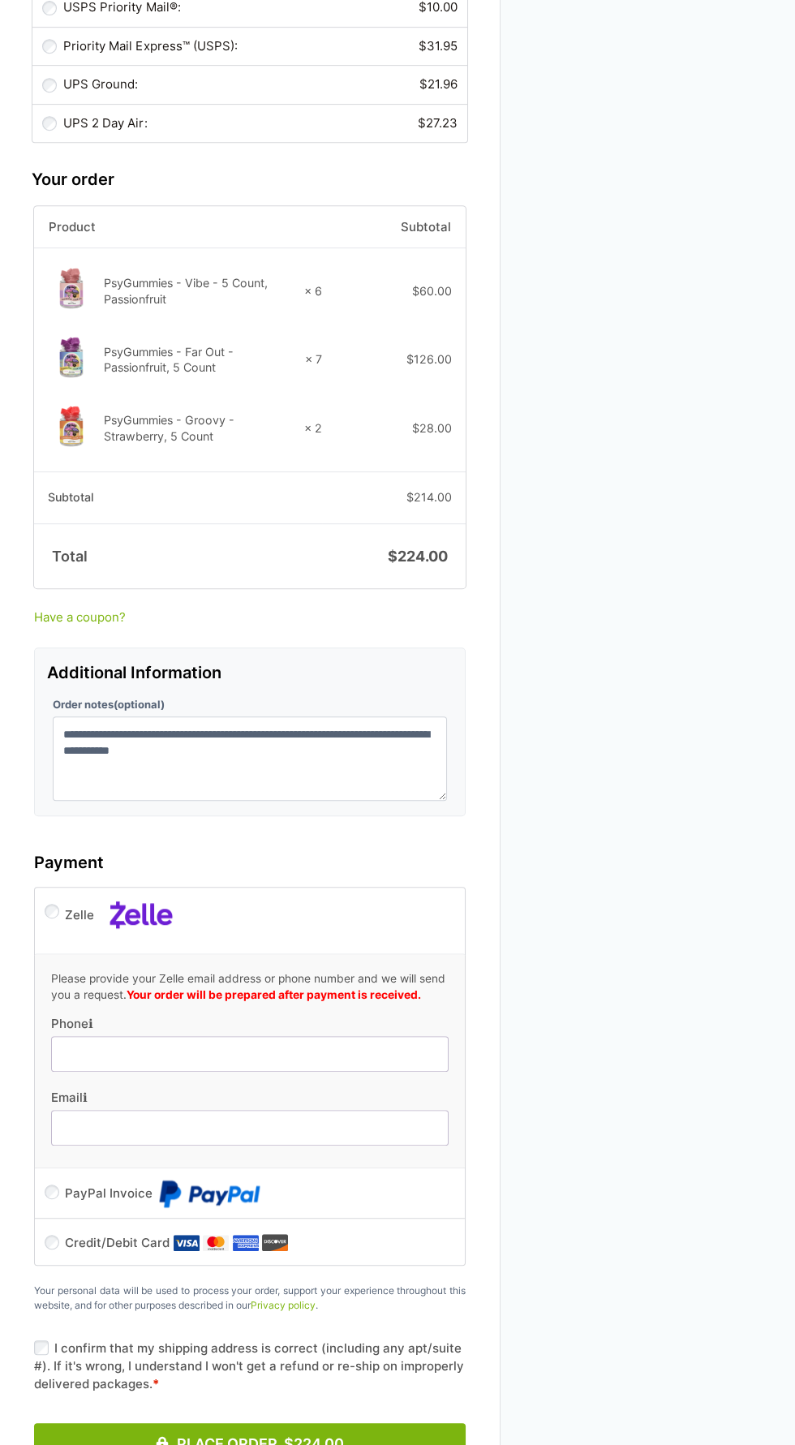
scroll to position [1165, 0]
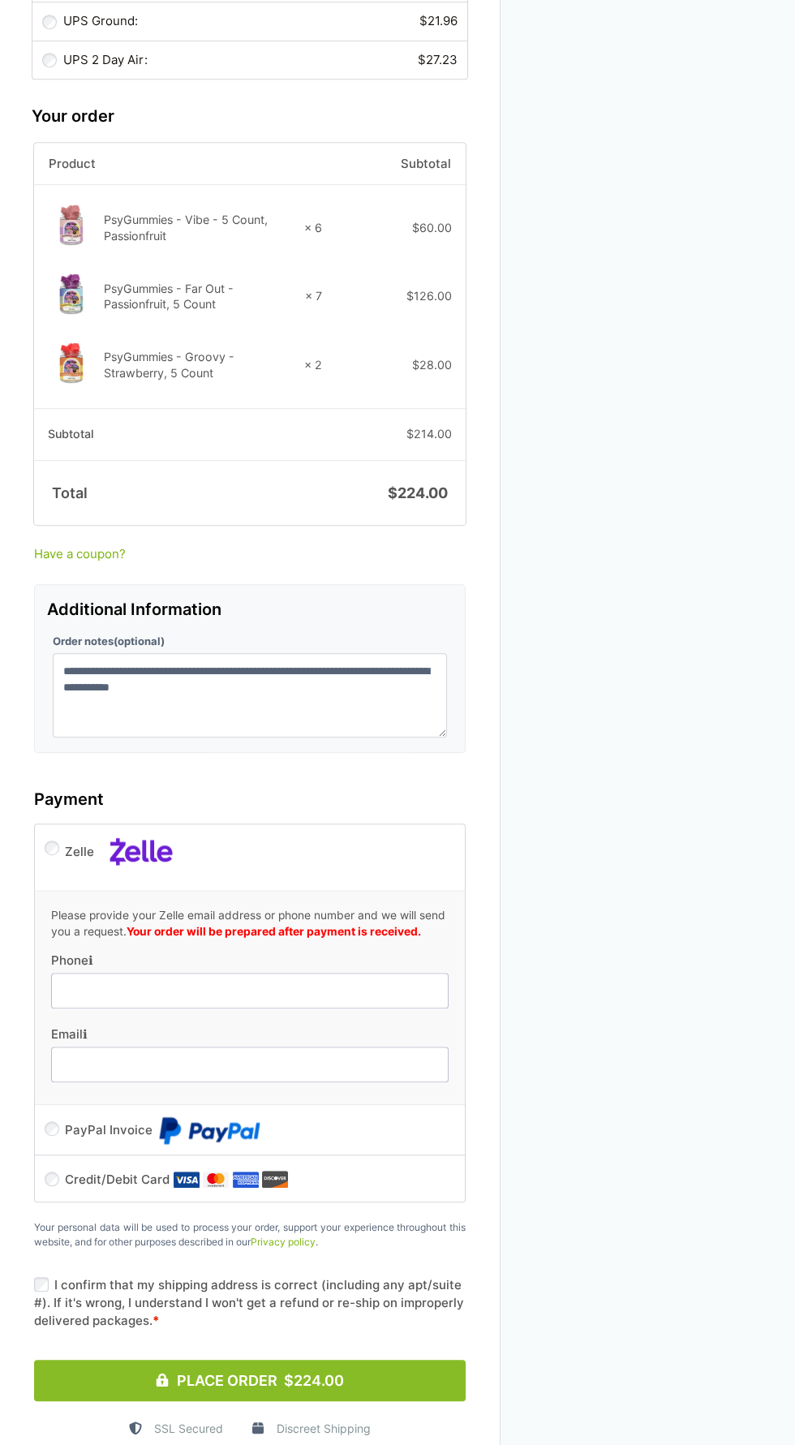
click at [396, 1359] on button "Place Order $224.00" at bounding box center [250, 1379] width 432 height 41
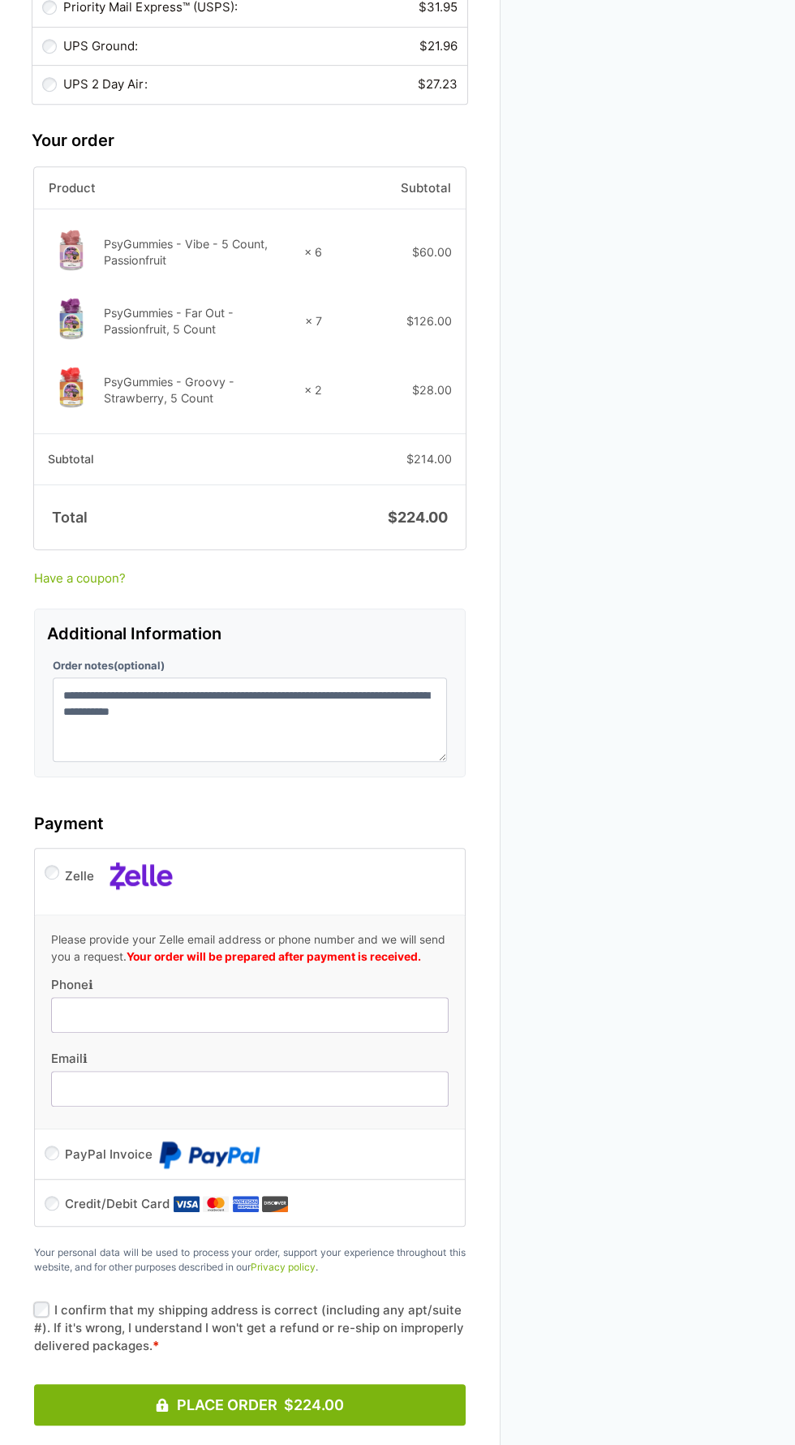
scroll to position [1197, 0]
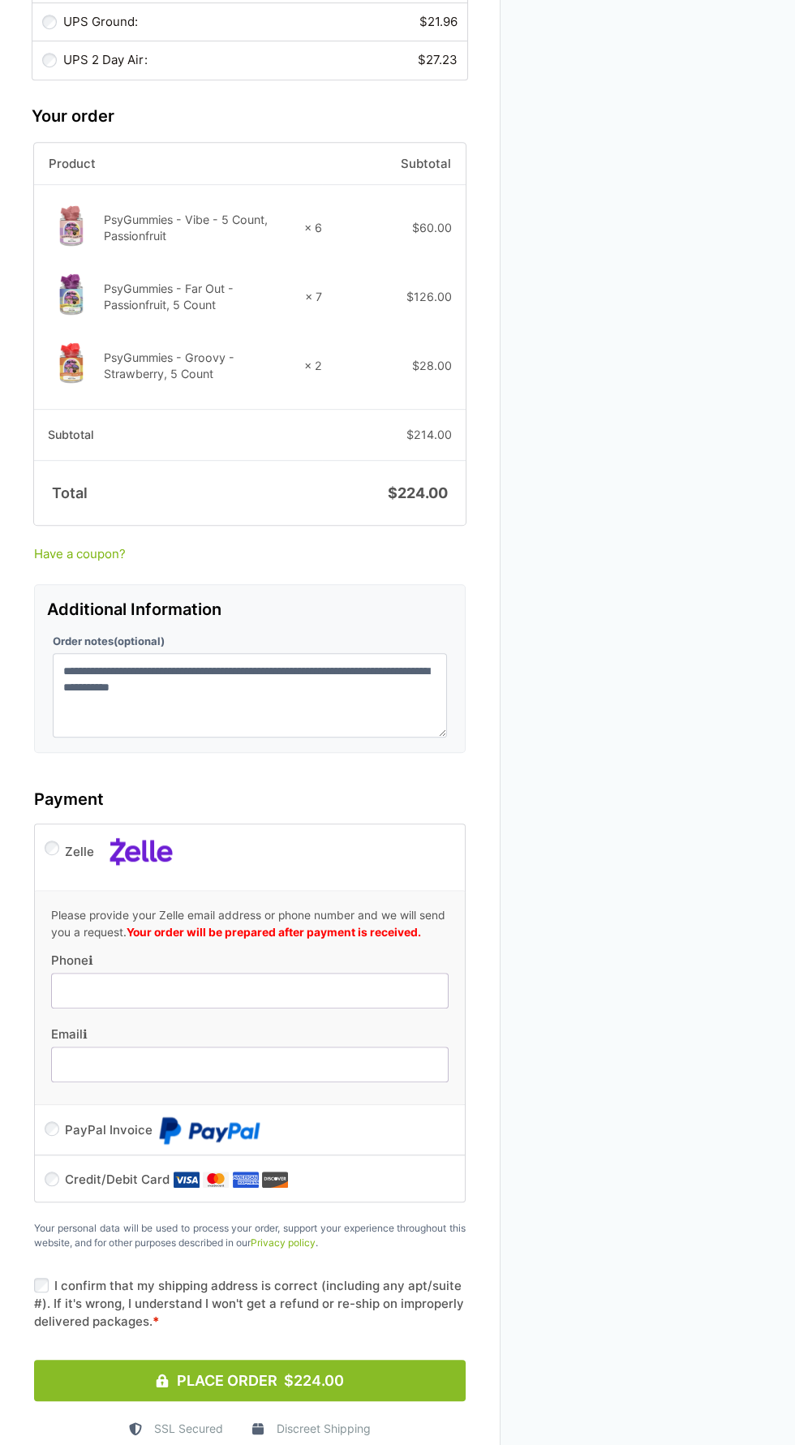
click at [382, 1364] on button "Place Order $224.00" at bounding box center [250, 1379] width 432 height 41
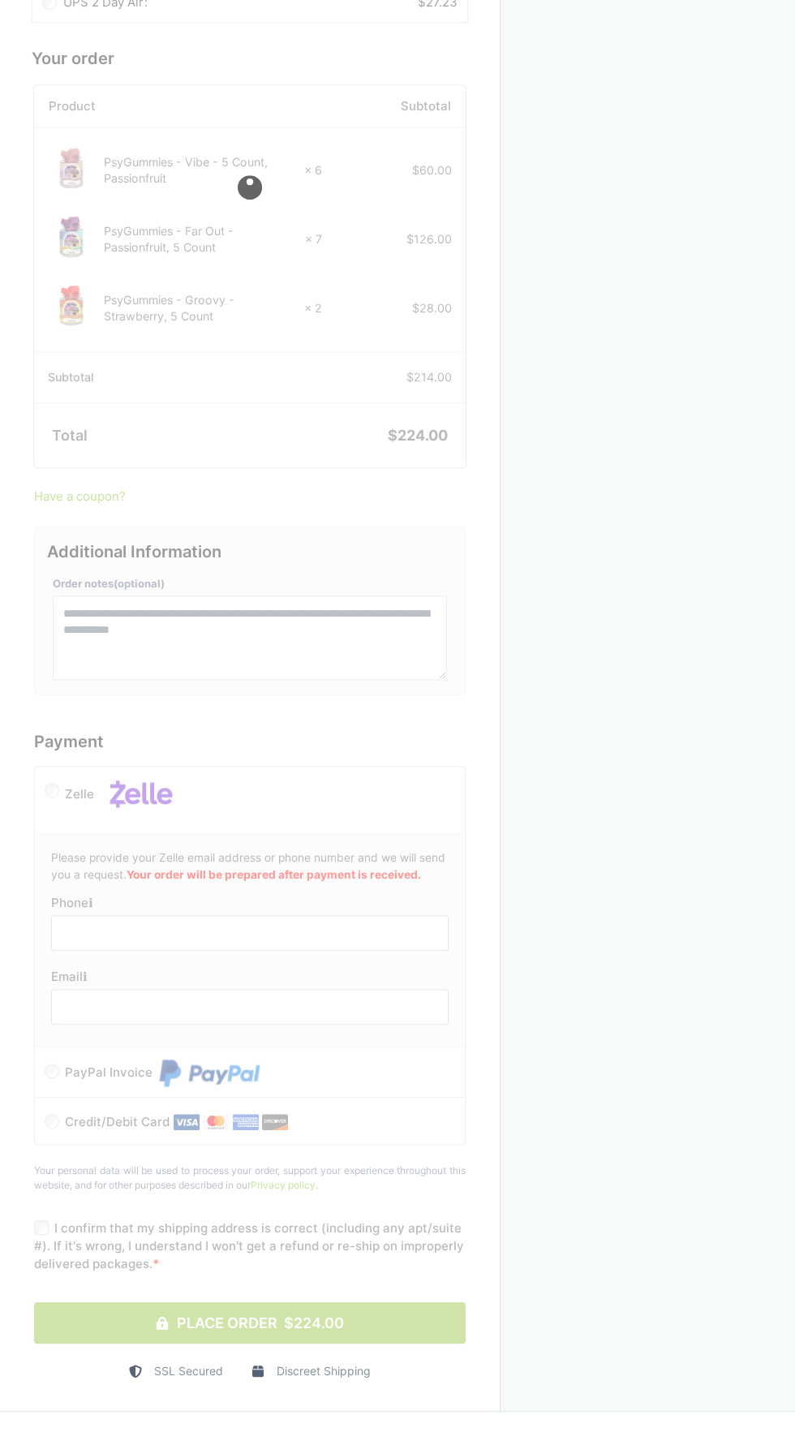
scroll to position [1303, 0]
